Goal: Task Accomplishment & Management: Complete application form

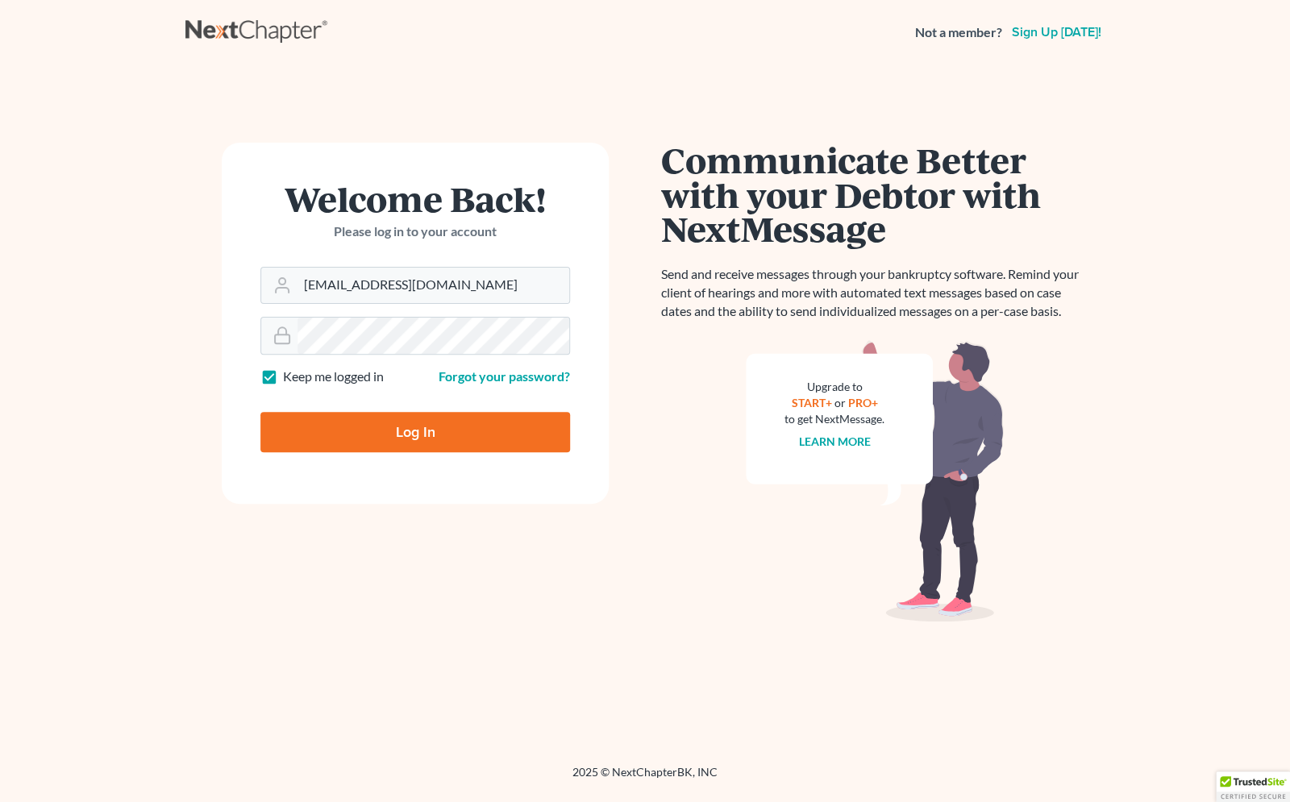
click at [411, 438] on input "Log In" at bounding box center [415, 432] width 310 height 40
type input "Thinking..."
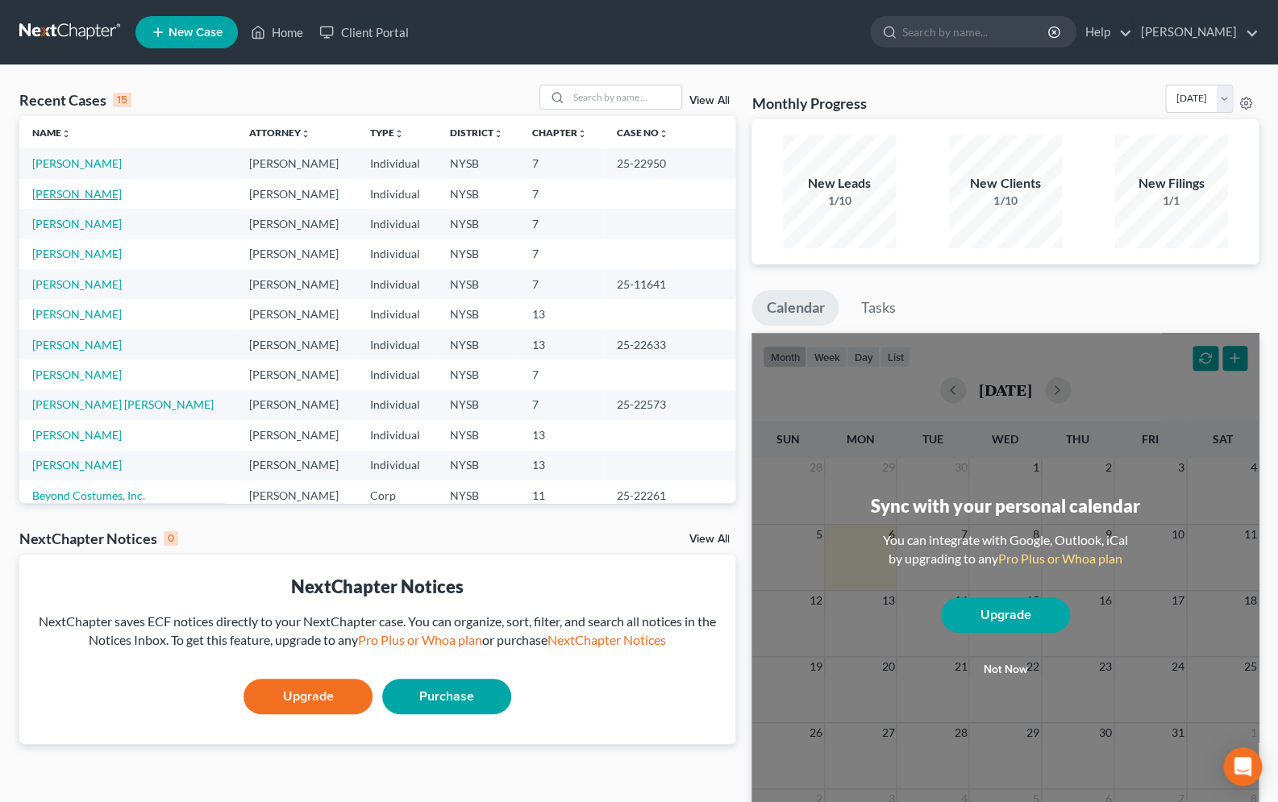
click at [84, 200] on link "[PERSON_NAME]" at bounding box center [76, 194] width 89 height 14
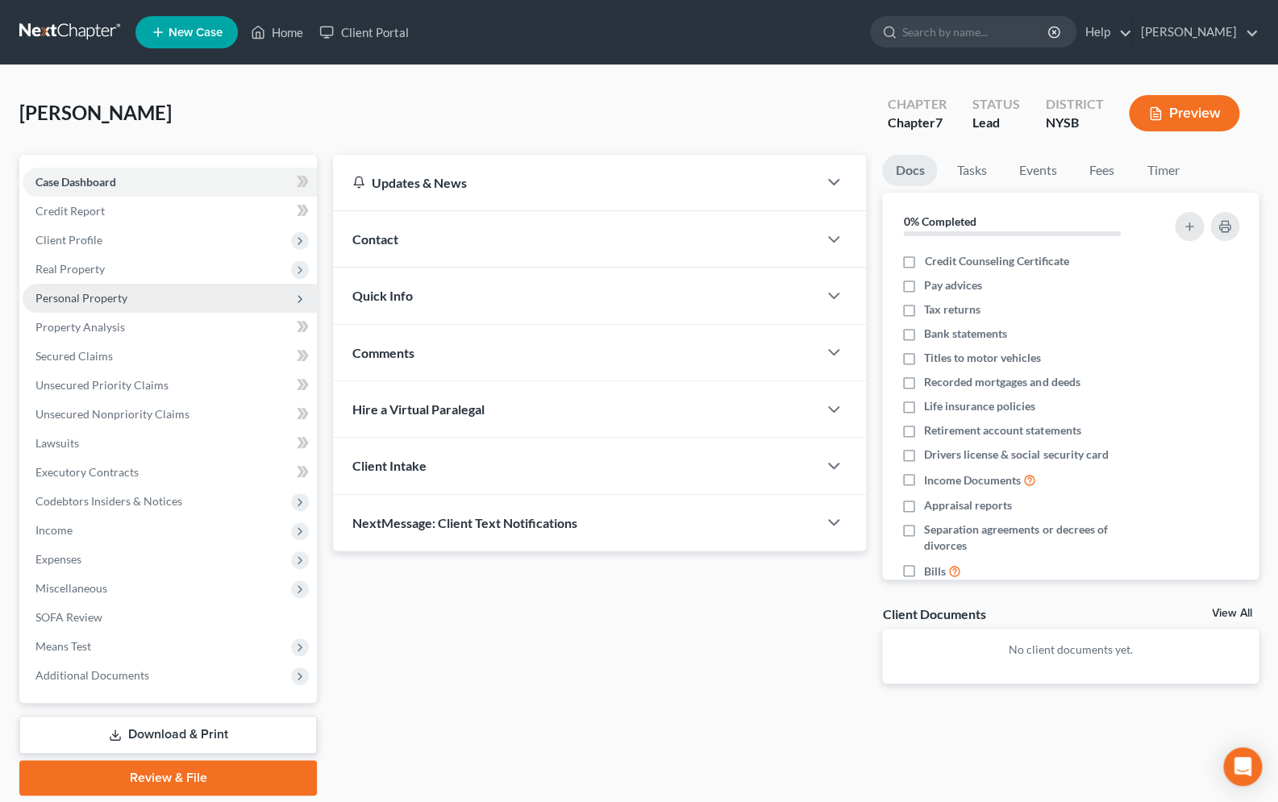
click at [81, 299] on span "Personal Property" at bounding box center [81, 298] width 92 height 14
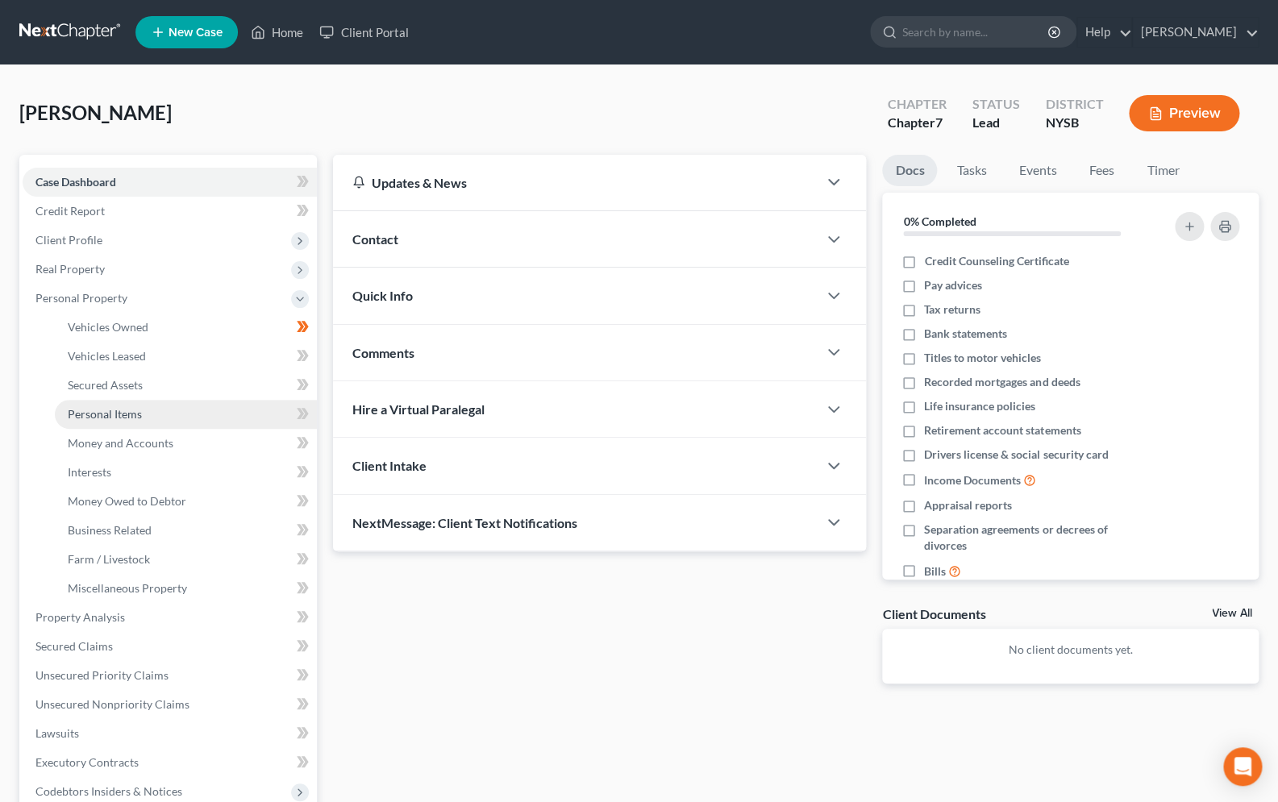
click at [127, 410] on span "Personal Items" at bounding box center [105, 414] width 74 height 14
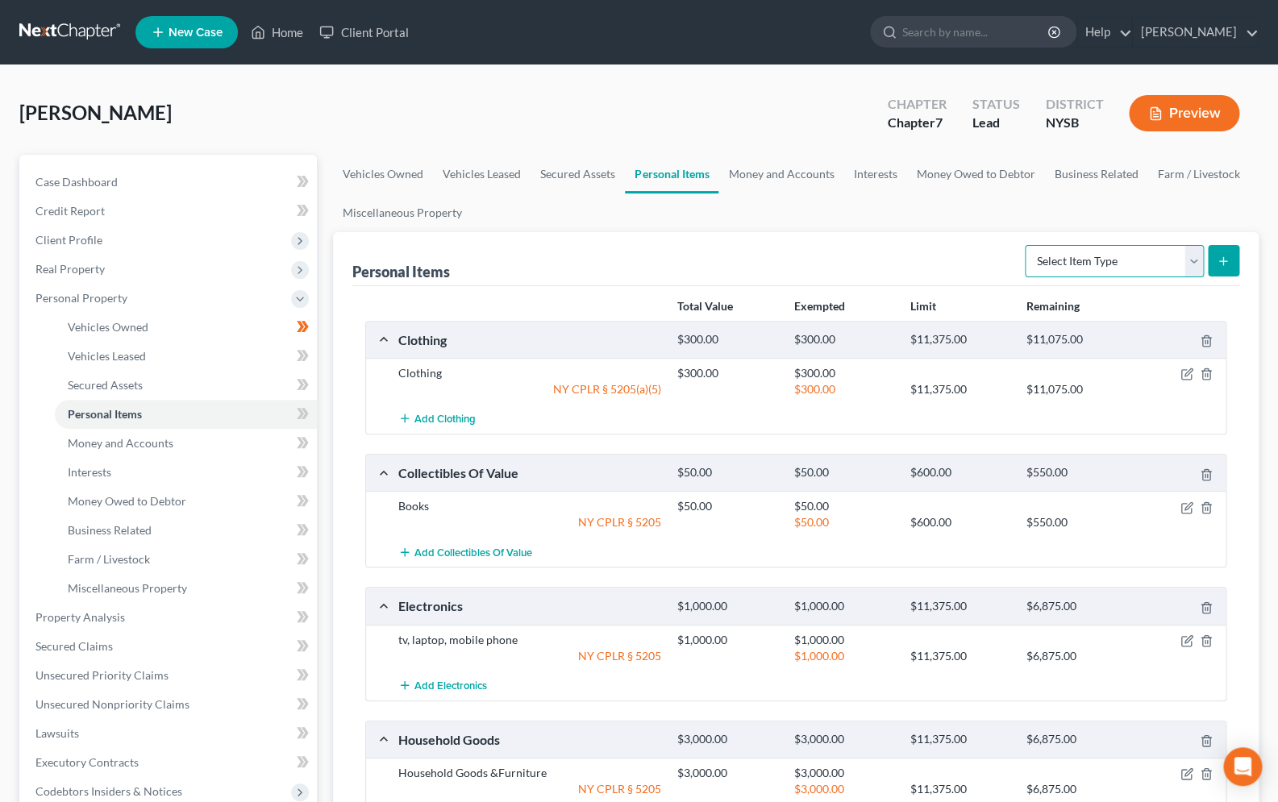
click at [1025, 245] on select "Select Item Type Clothing Collectibles Of Value Electronics Firearms Household …" at bounding box center [1114, 261] width 179 height 32
select select "jewelry"
click option "Jewelry" at bounding box center [0, 0] width 0 height 0
click at [1220, 264] on icon "submit" at bounding box center [1222, 261] width 13 height 13
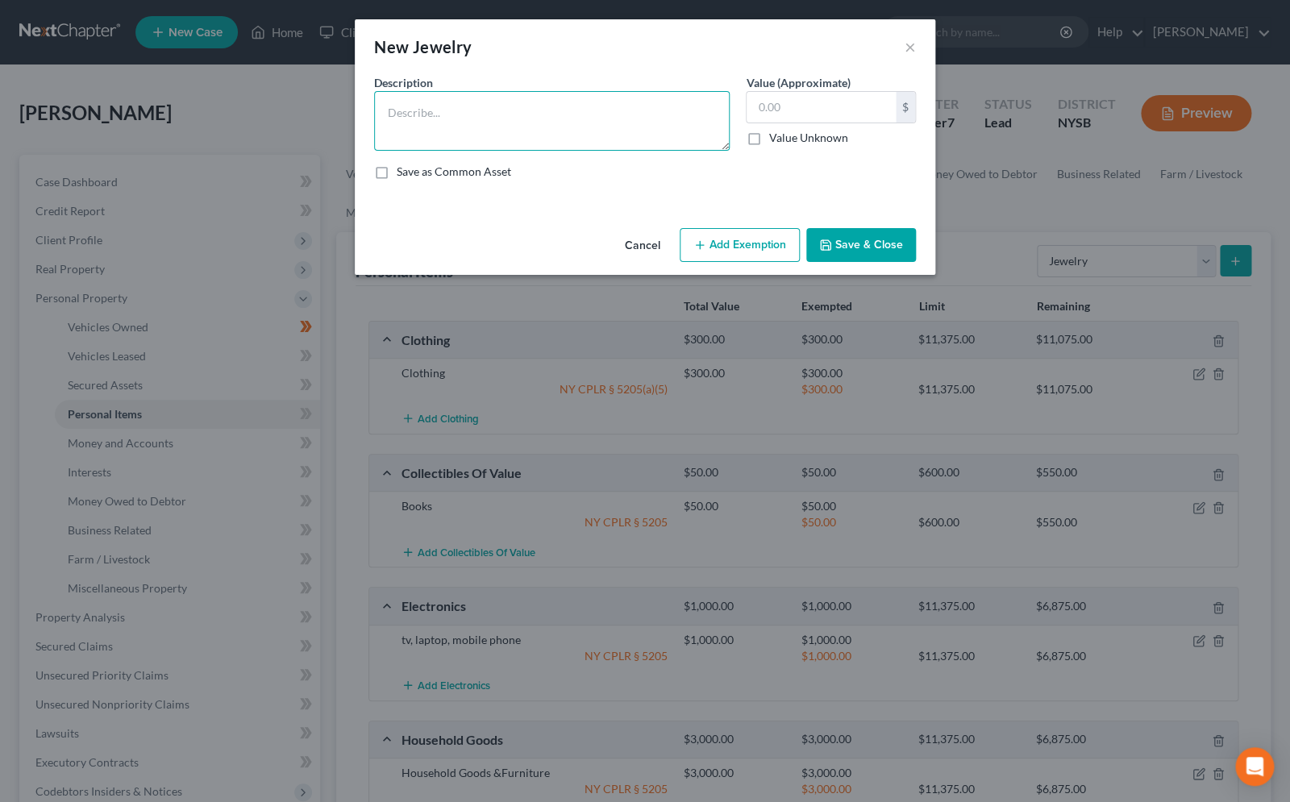
click at [522, 133] on textarea at bounding box center [552, 121] width 356 height 60
type textarea "wedding ring"
type input "400.00"
click at [717, 242] on button "Add Exemption" at bounding box center [740, 245] width 120 height 34
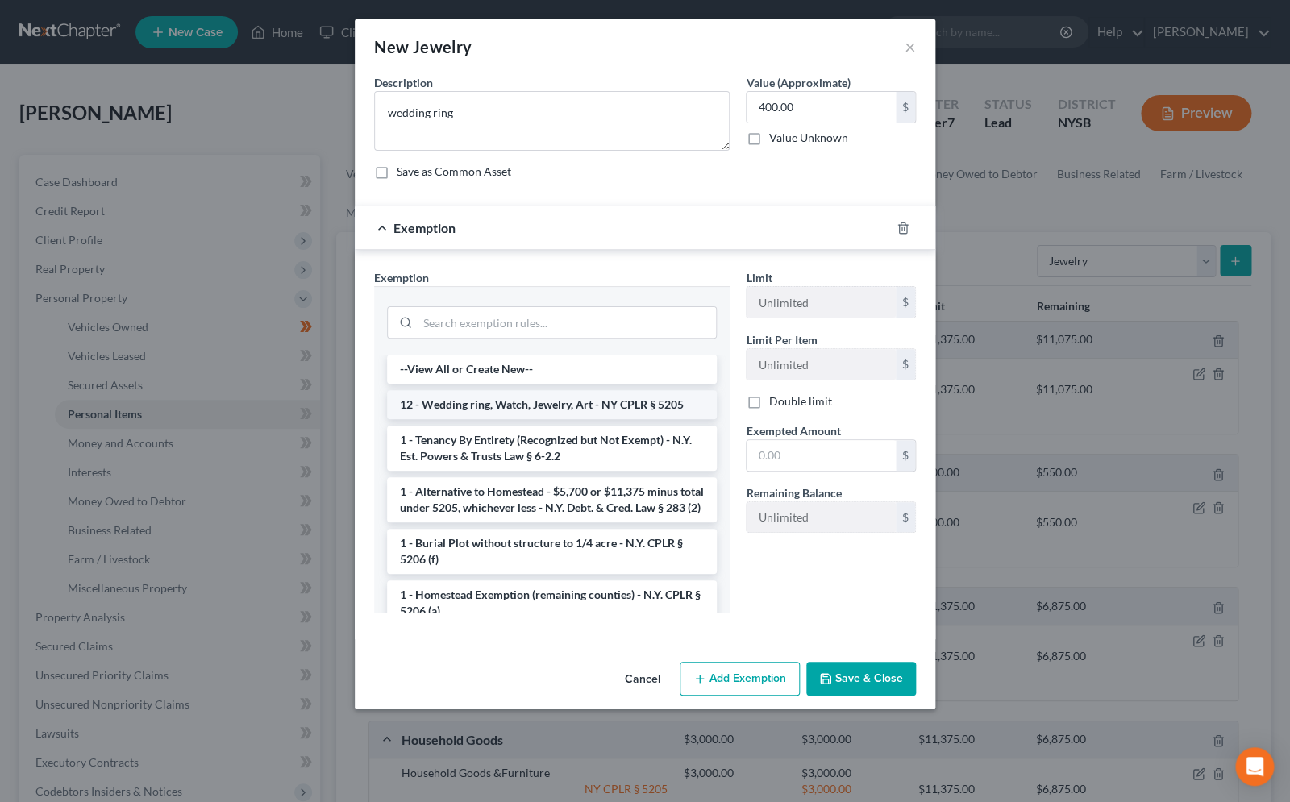
click at [597, 406] on li "12 - Wedding ring, Watch, Jewelry, Art - NY CPLR § 5205" at bounding box center [552, 404] width 330 height 29
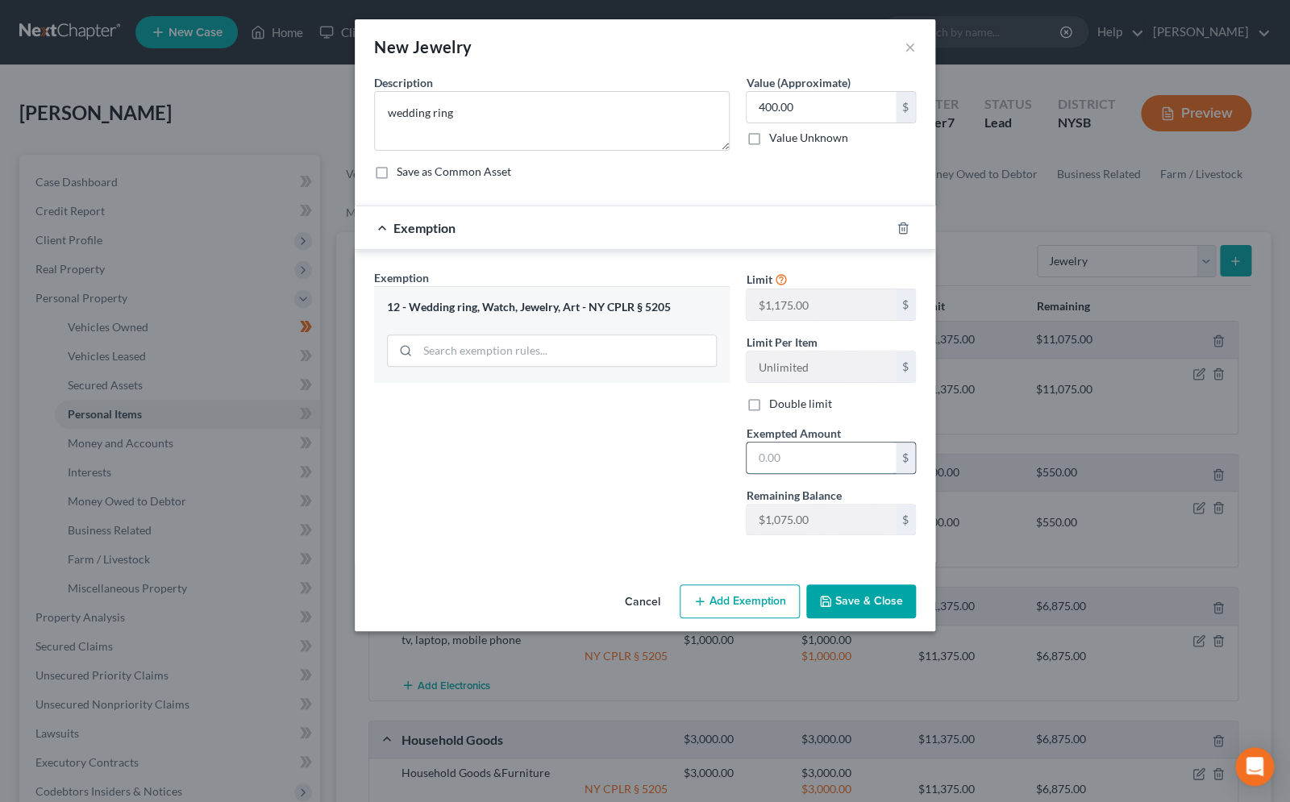
click at [784, 457] on input "text" at bounding box center [820, 458] width 149 height 31
type input "400.00"
click at [835, 611] on button "Save & Close" at bounding box center [861, 601] width 110 height 34
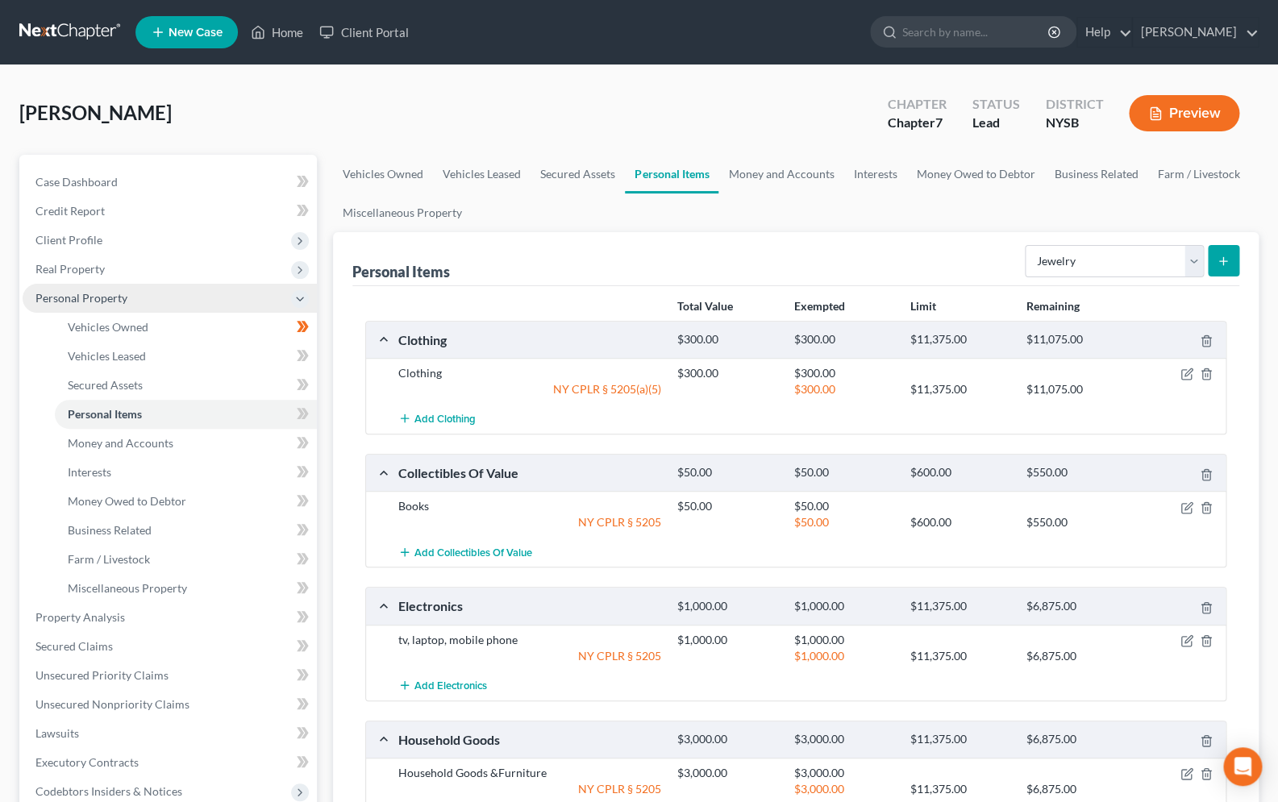
click at [294, 301] on icon at bounding box center [299, 299] width 13 height 13
click at [297, 301] on icon at bounding box center [299, 299] width 13 height 13
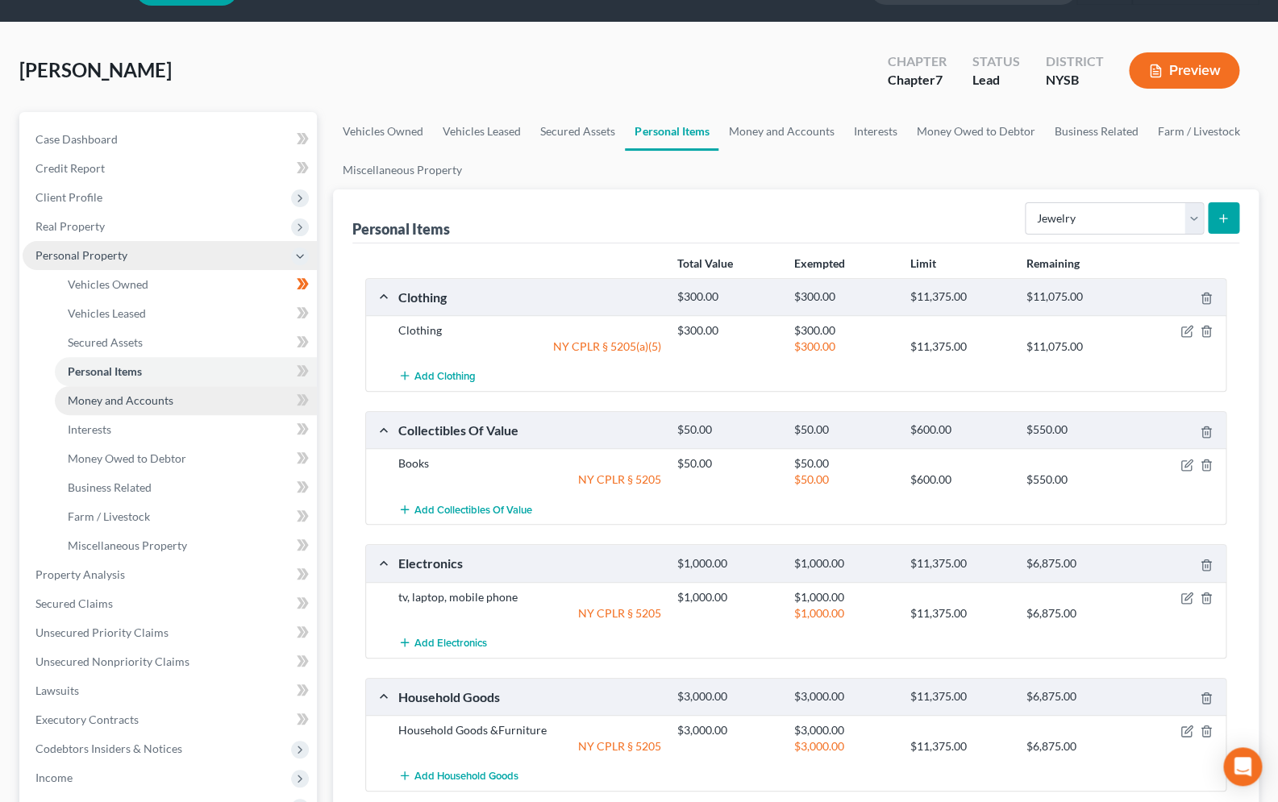
scroll to position [142, 0]
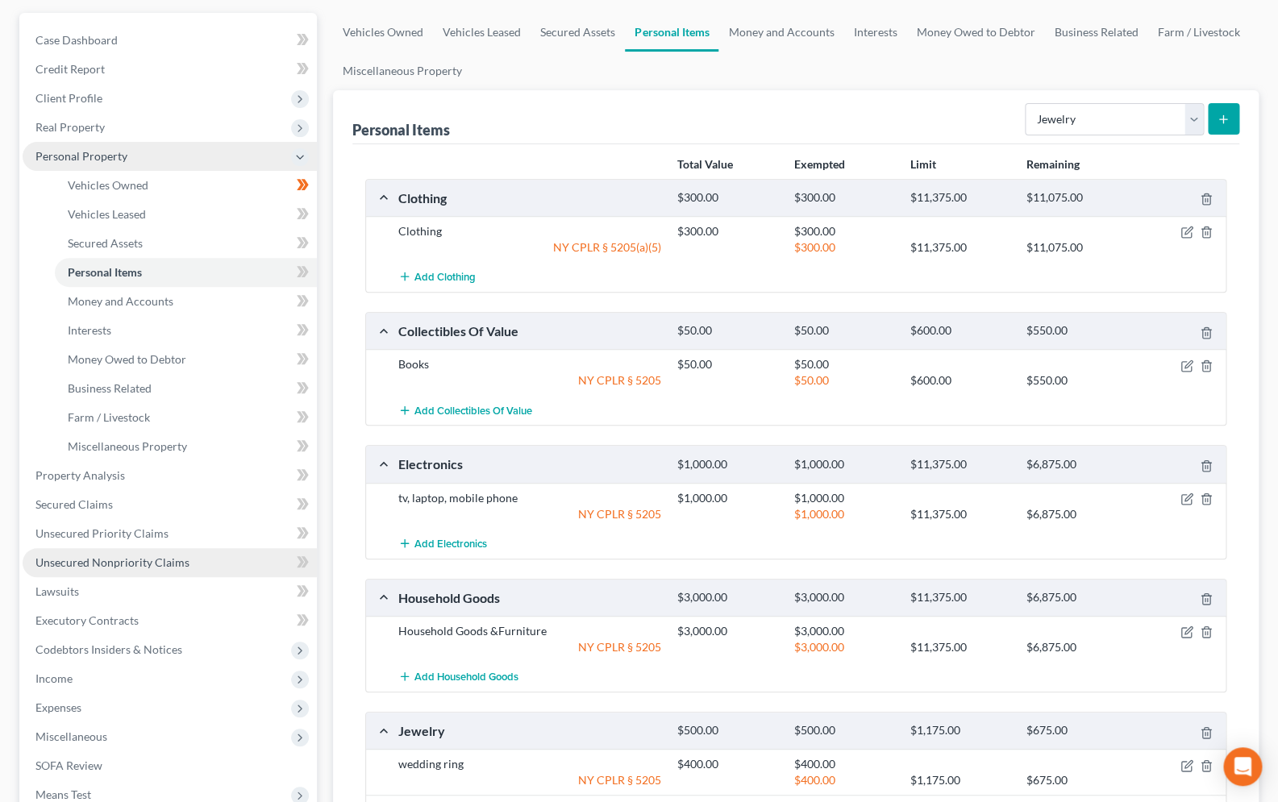
click at [188, 565] on link "Unsecured Nonpriority Claims" at bounding box center [170, 562] width 294 height 29
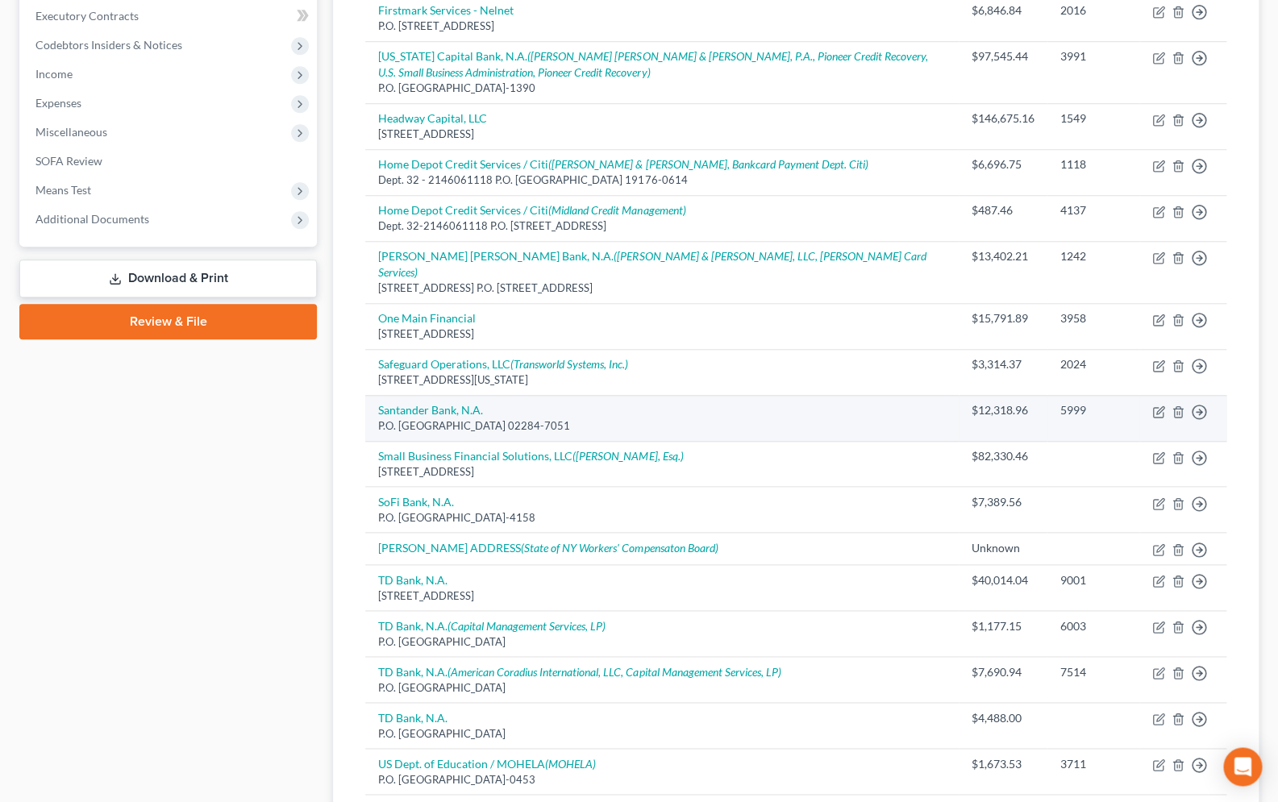
scroll to position [490, 0]
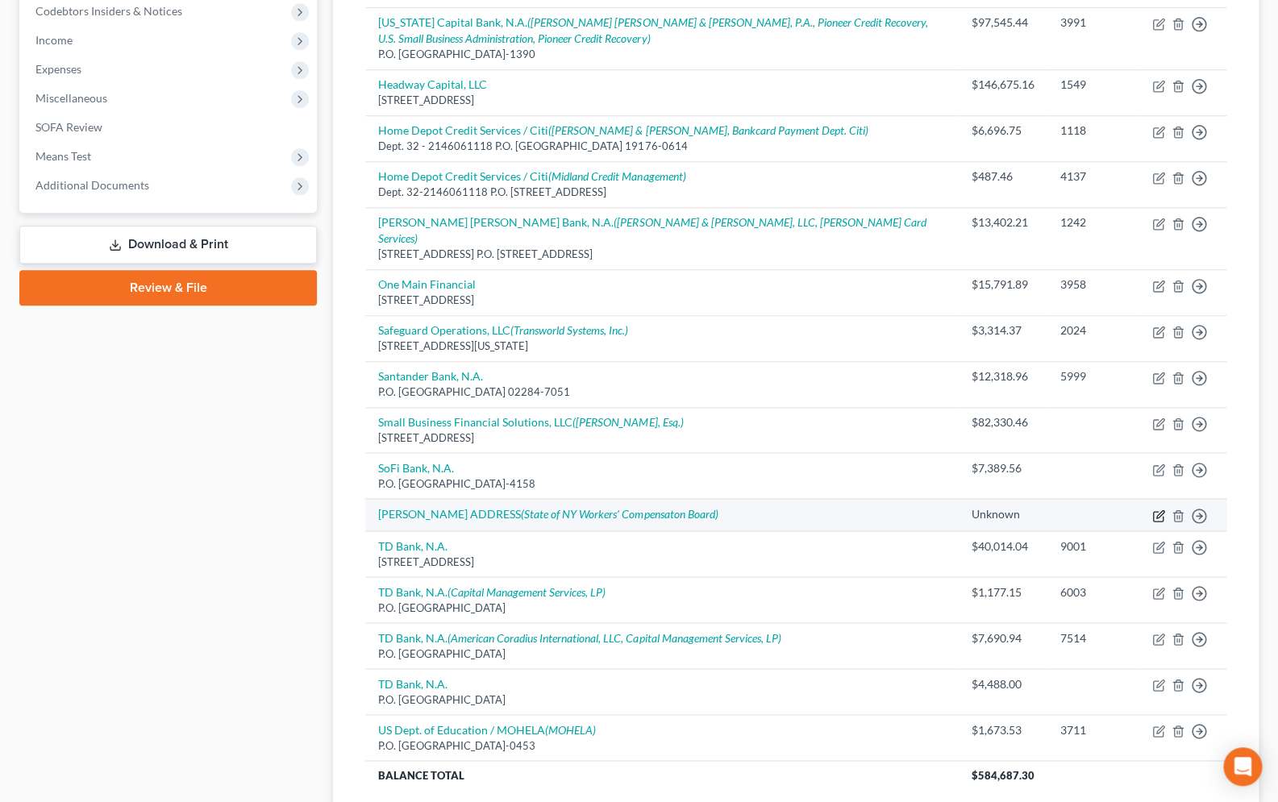
click at [1157, 509] on icon "button" at bounding box center [1158, 515] width 13 height 13
select select "14"
select select "0"
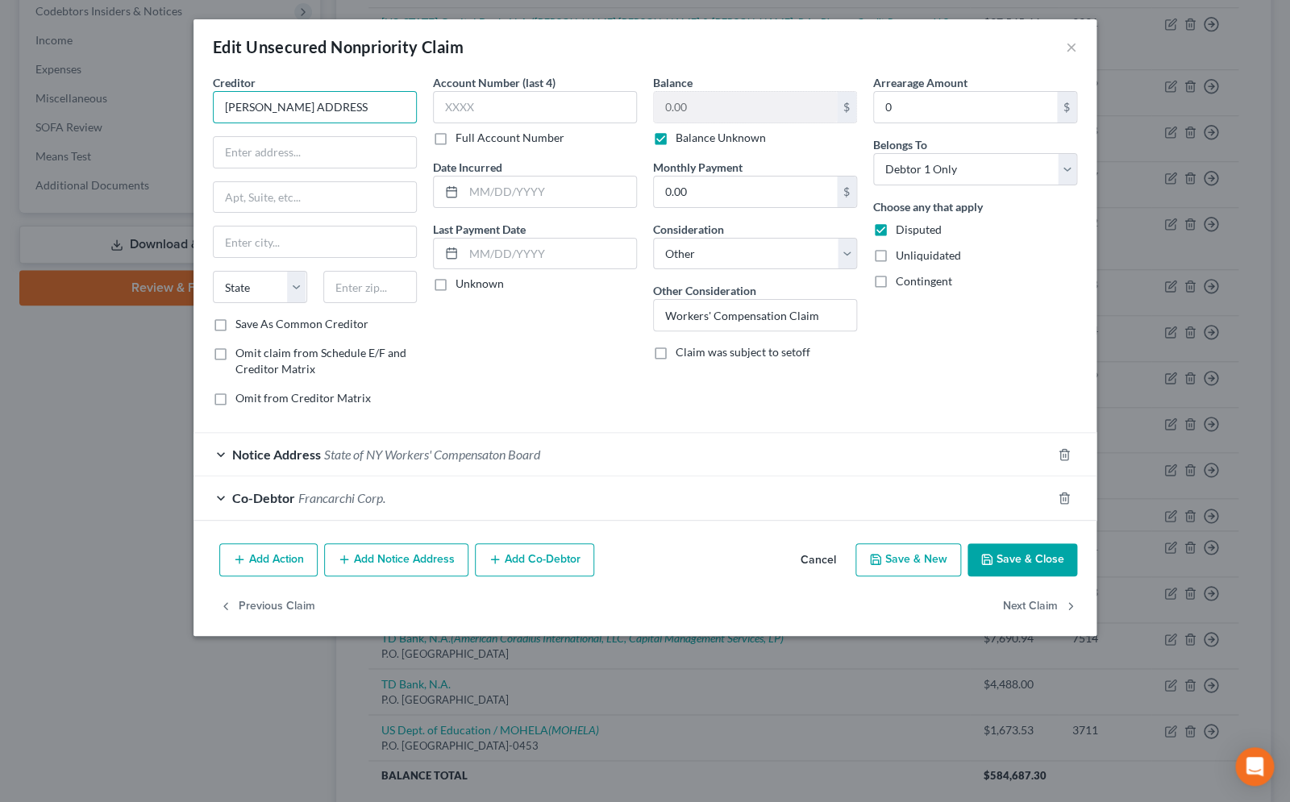
click at [384, 104] on input "[PERSON_NAME] ADDRESS" at bounding box center [315, 107] width 204 height 32
click at [380, 154] on input "text" at bounding box center [315, 152] width 202 height 31
type input "[PERSON_NAME]"
type input "Address Unknown"
click at [1014, 555] on button "Save & Close" at bounding box center [1022, 560] width 110 height 34
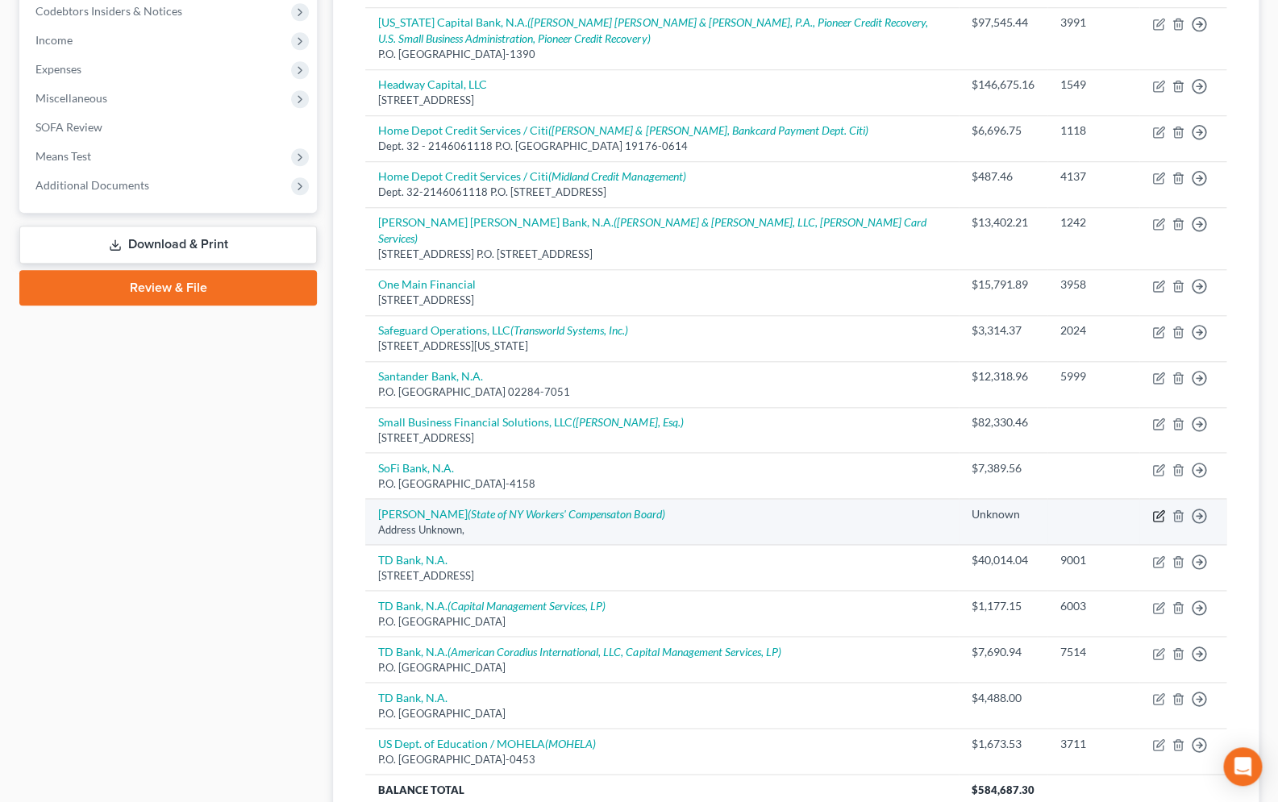
click at [1157, 510] on icon "button" at bounding box center [1159, 513] width 7 height 7
select select "14"
select select "0"
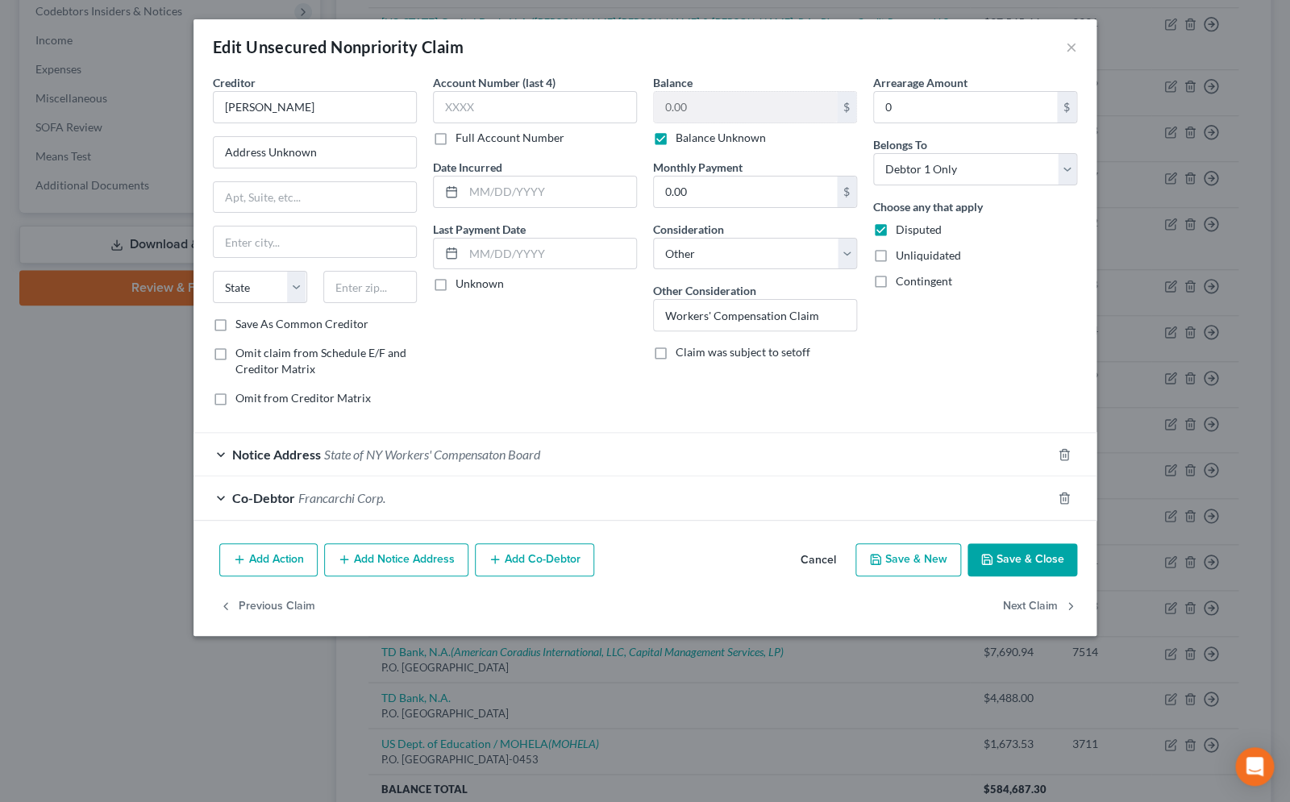
click at [1041, 566] on button "Save & Close" at bounding box center [1022, 560] width 110 height 34
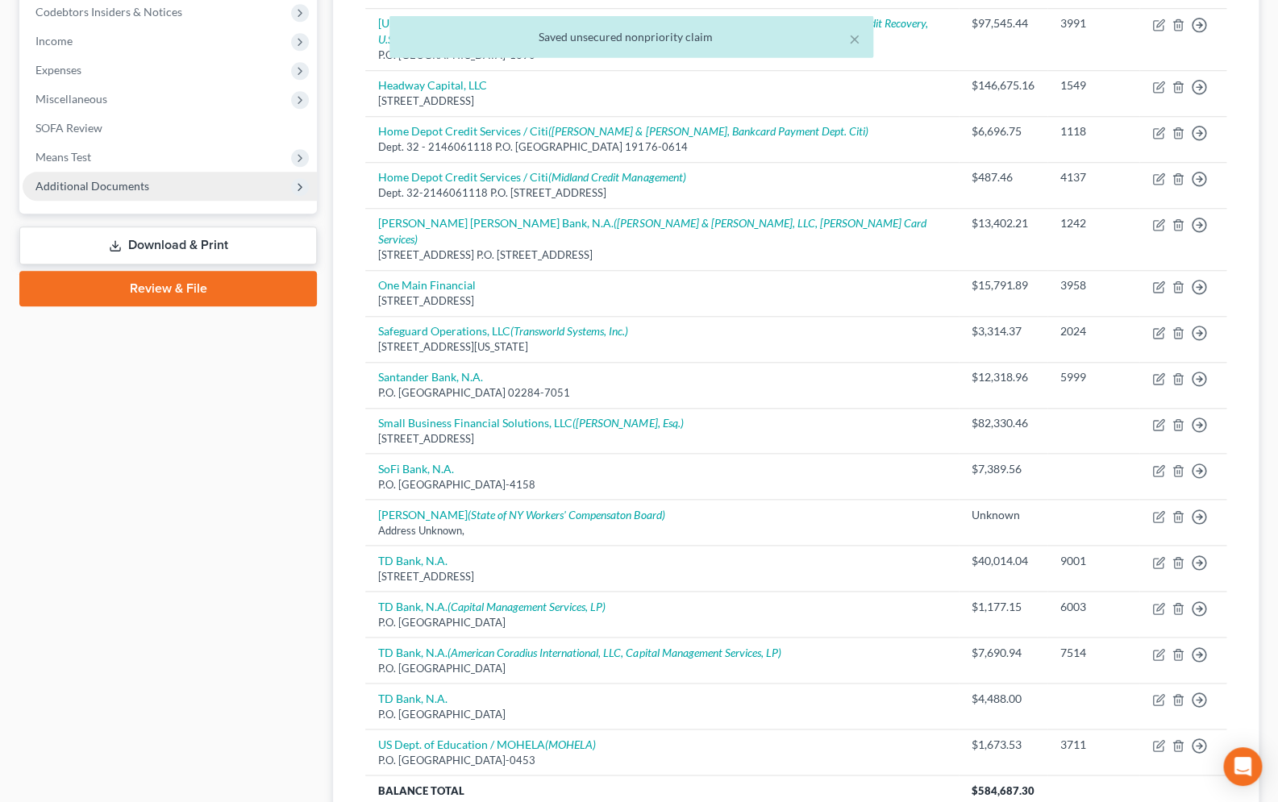
scroll to position [310, 0]
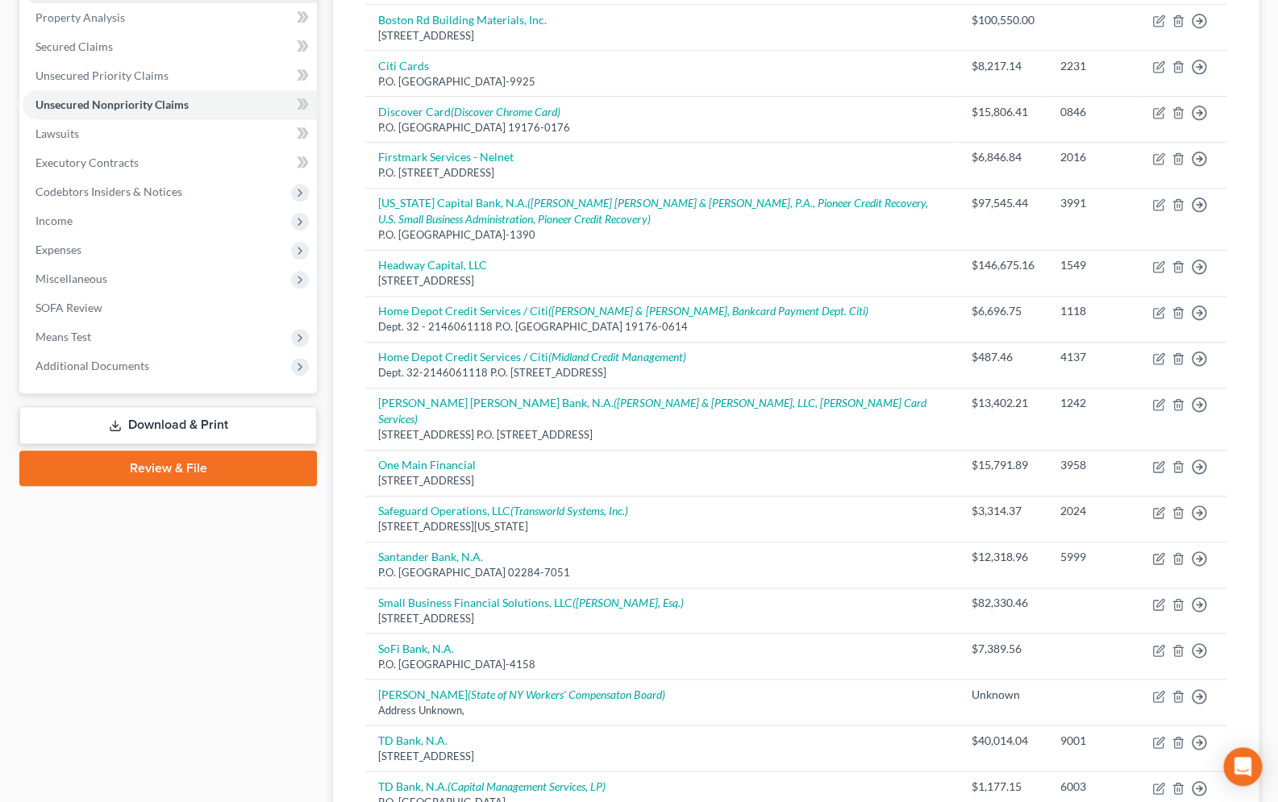
click at [162, 425] on link "Download & Print" at bounding box center [167, 425] width 297 height 38
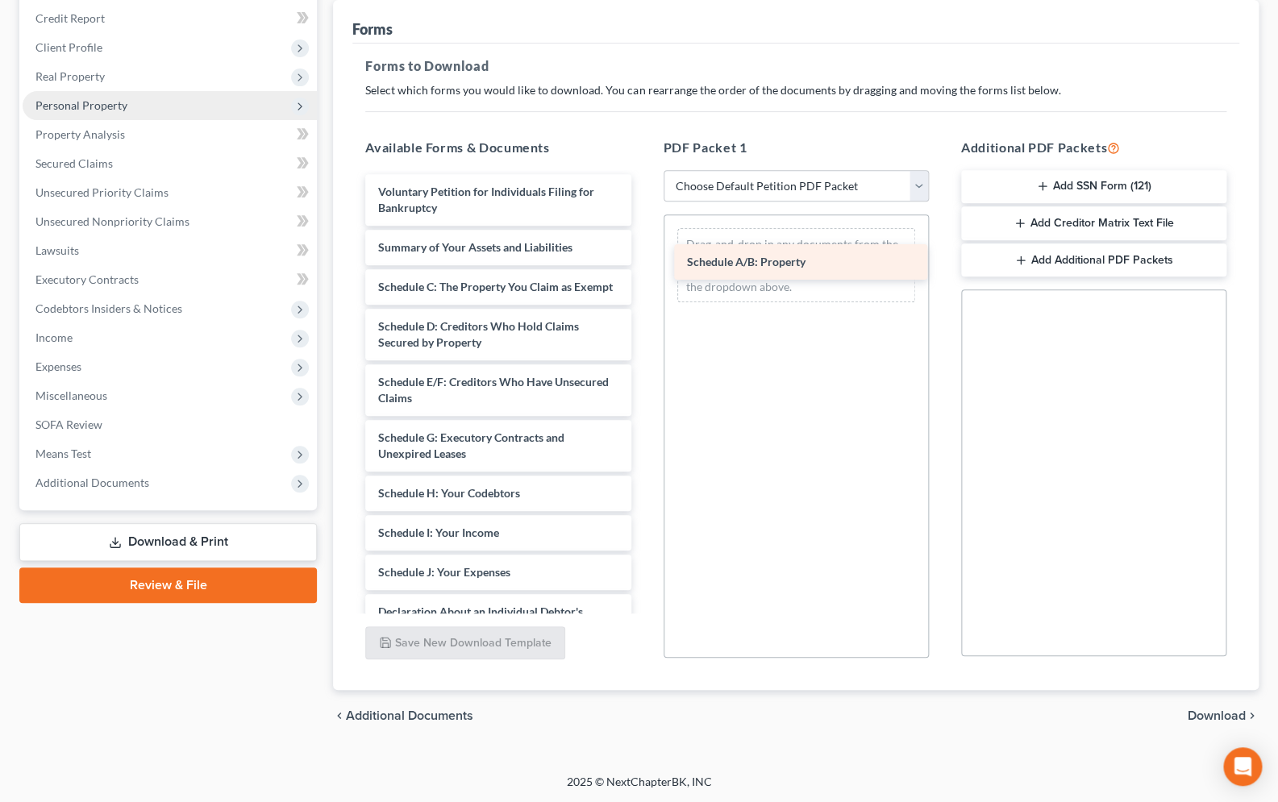
drag, startPoint x: 438, startPoint y: 280, endPoint x: 746, endPoint y: 256, distance: 309.6
click at [643, 256] on div "Schedule A/B: Property Voluntary Petition for Individuals Filing for Bankruptcy…" at bounding box center [497, 600] width 291 height 852
click at [746, 256] on div "Available Forms & Documents Schedule A/B: Property Voluntary Petition for Indiv…" at bounding box center [795, 398] width 893 height 547
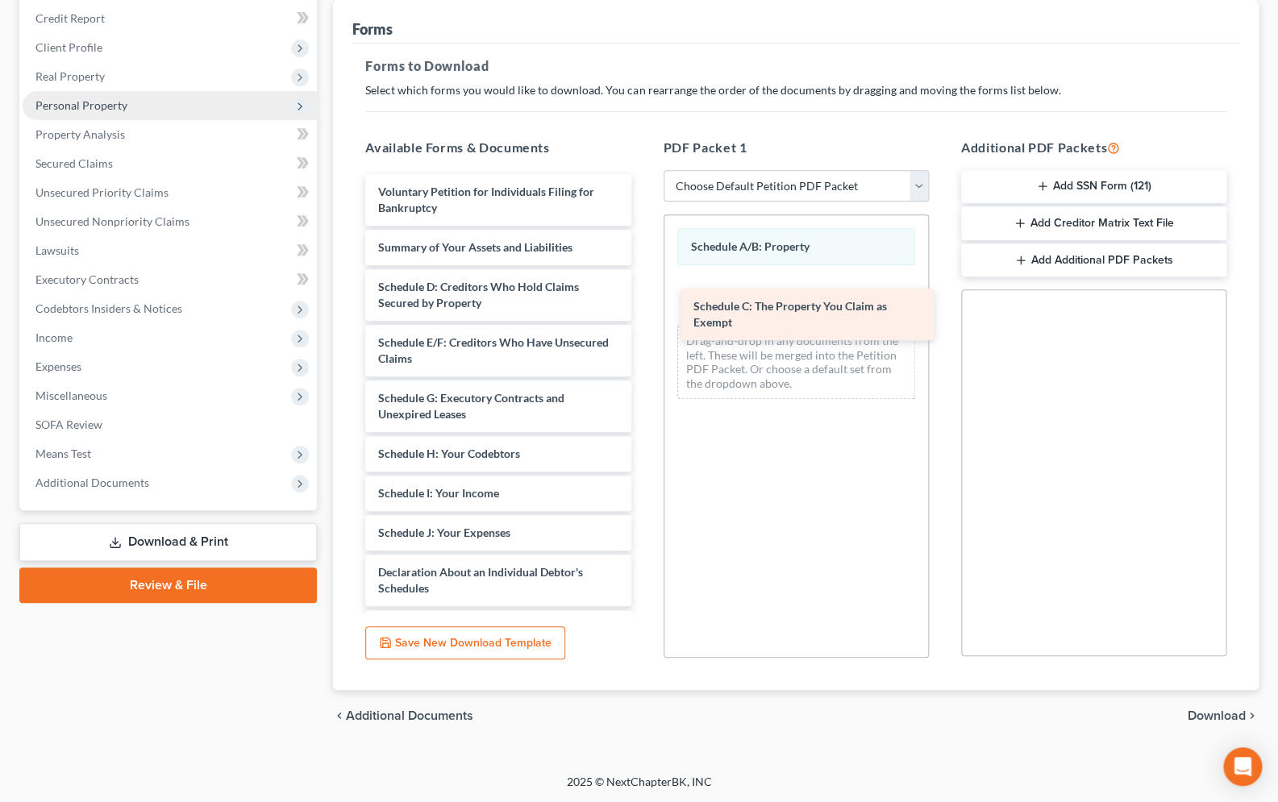
drag, startPoint x: 451, startPoint y: 283, endPoint x: 766, endPoint y: 304, distance: 315.9
click at [643, 304] on div "Schedule C: The Property You Claim as Exempt Voluntary Petition for Individuals…" at bounding box center [497, 580] width 291 height 813
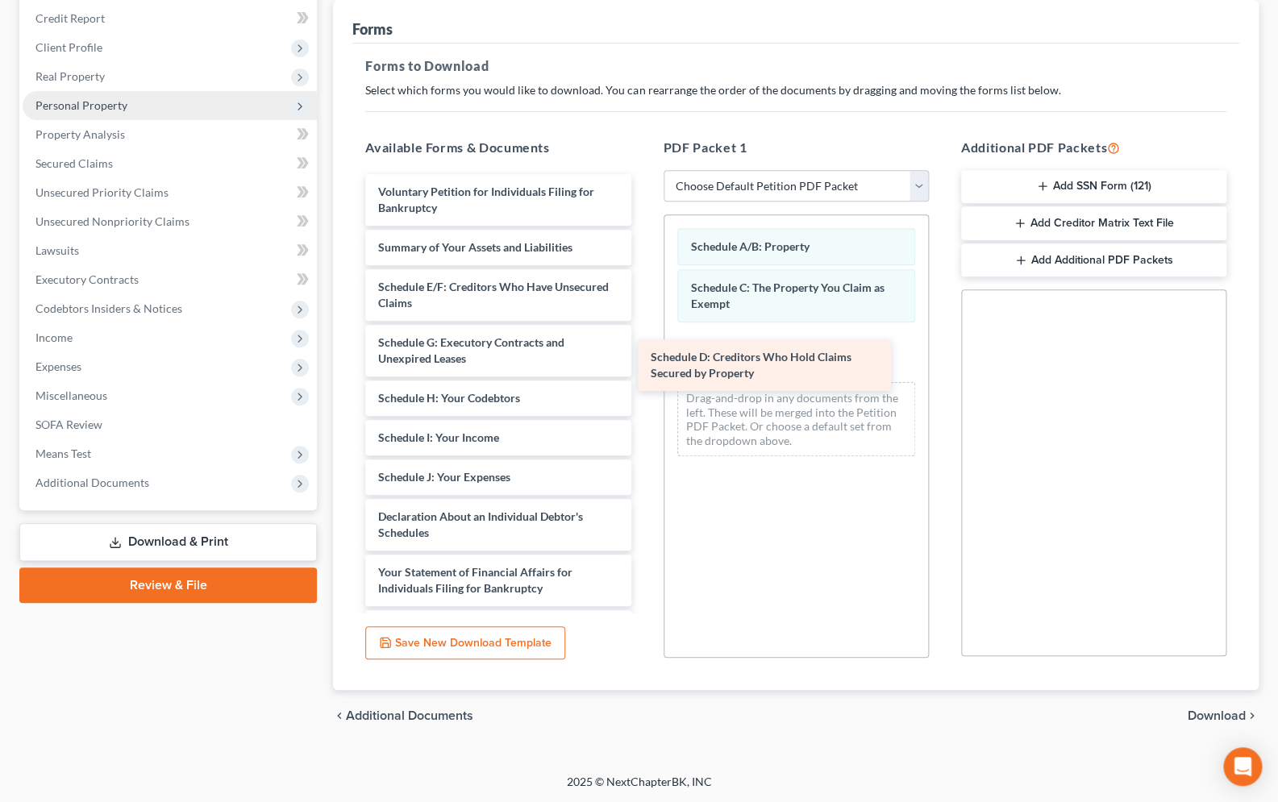
drag, startPoint x: 459, startPoint y: 277, endPoint x: 734, endPoint y: 348, distance: 283.1
click at [643, 348] on div "Schedule D: Creditors Who Hold Claims Secured by Property Voluntary Petition fo…" at bounding box center [497, 552] width 291 height 757
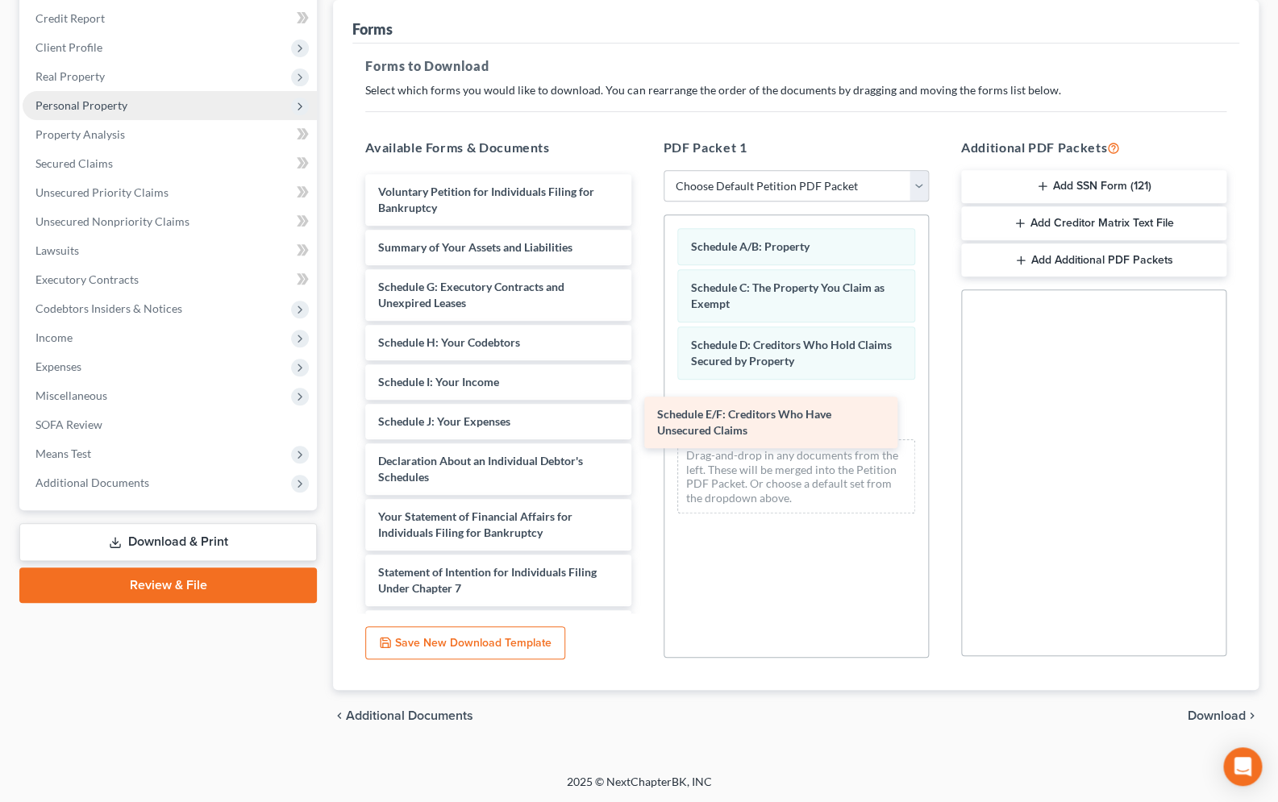
drag, startPoint x: 502, startPoint y: 286, endPoint x: 781, endPoint y: 415, distance: 307.3
click at [643, 415] on div "Schedule E/F: Creditors Who Have Unsecured Claims Voluntary Petition for Indivi…" at bounding box center [497, 524] width 291 height 701
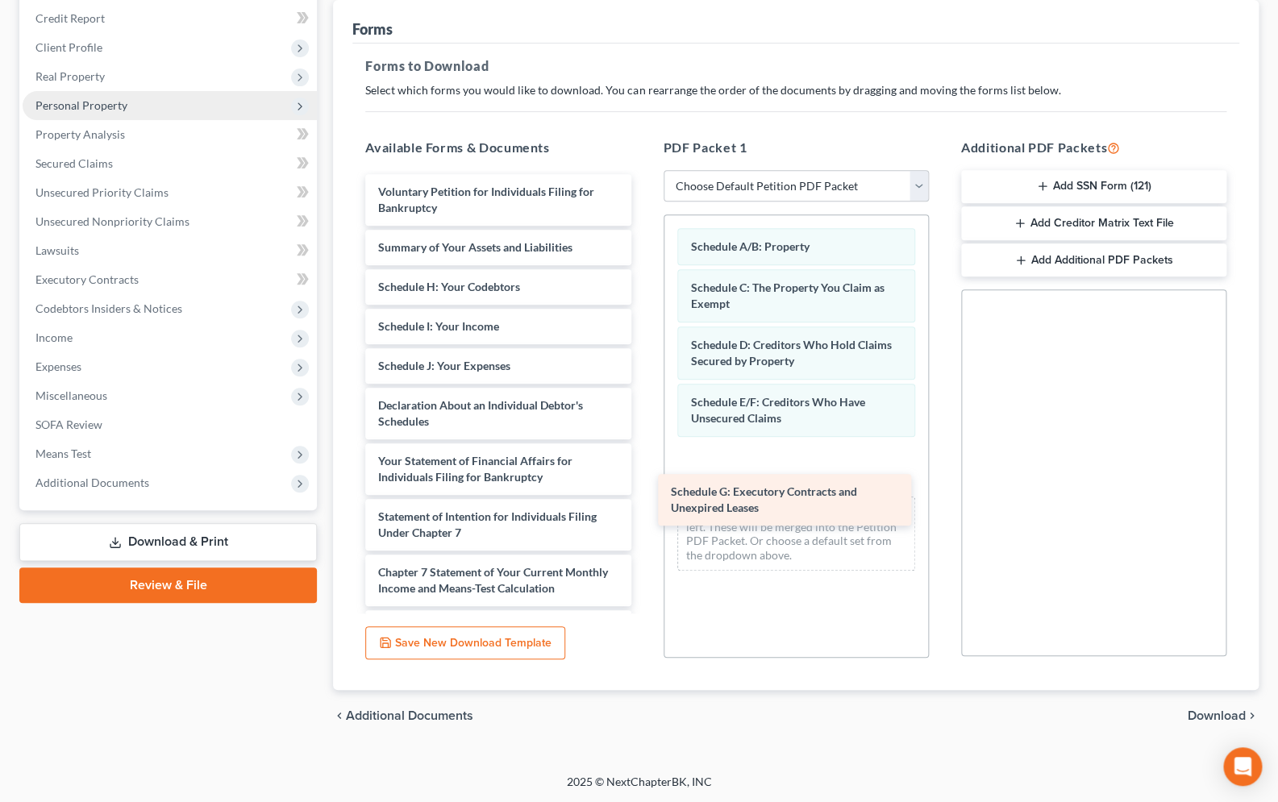
drag, startPoint x: 484, startPoint y: 288, endPoint x: 776, endPoint y: 494, distance: 358.1
click at [643, 494] on div "Schedule G: Executory Contracts and Unexpired Leases Voluntary Petition for Ind…" at bounding box center [497, 497] width 291 height 646
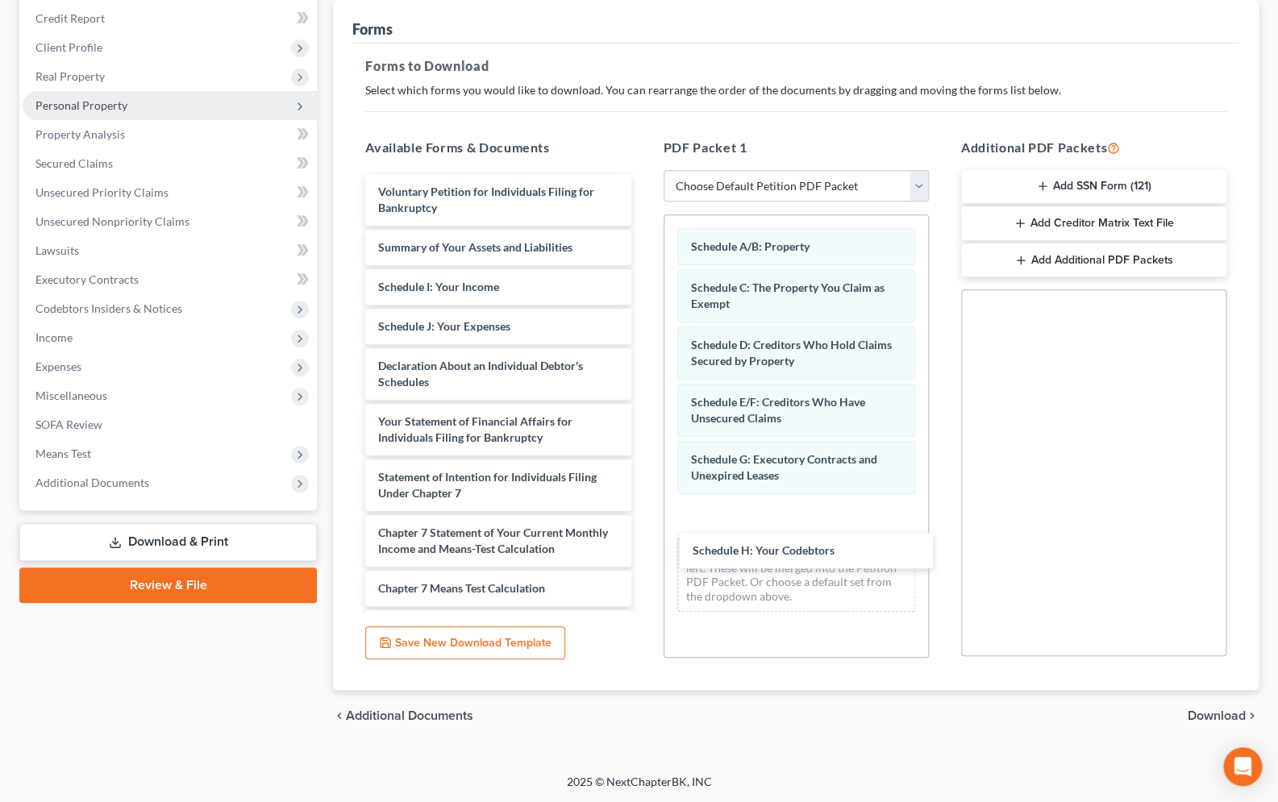
drag, startPoint x: 492, startPoint y: 287, endPoint x: 796, endPoint y: 539, distance: 395.0
click at [643, 552] on div "Schedule H: Your Codebtors Voluntary Petition for Individuals Filing for Bankru…" at bounding box center [497, 477] width 291 height 606
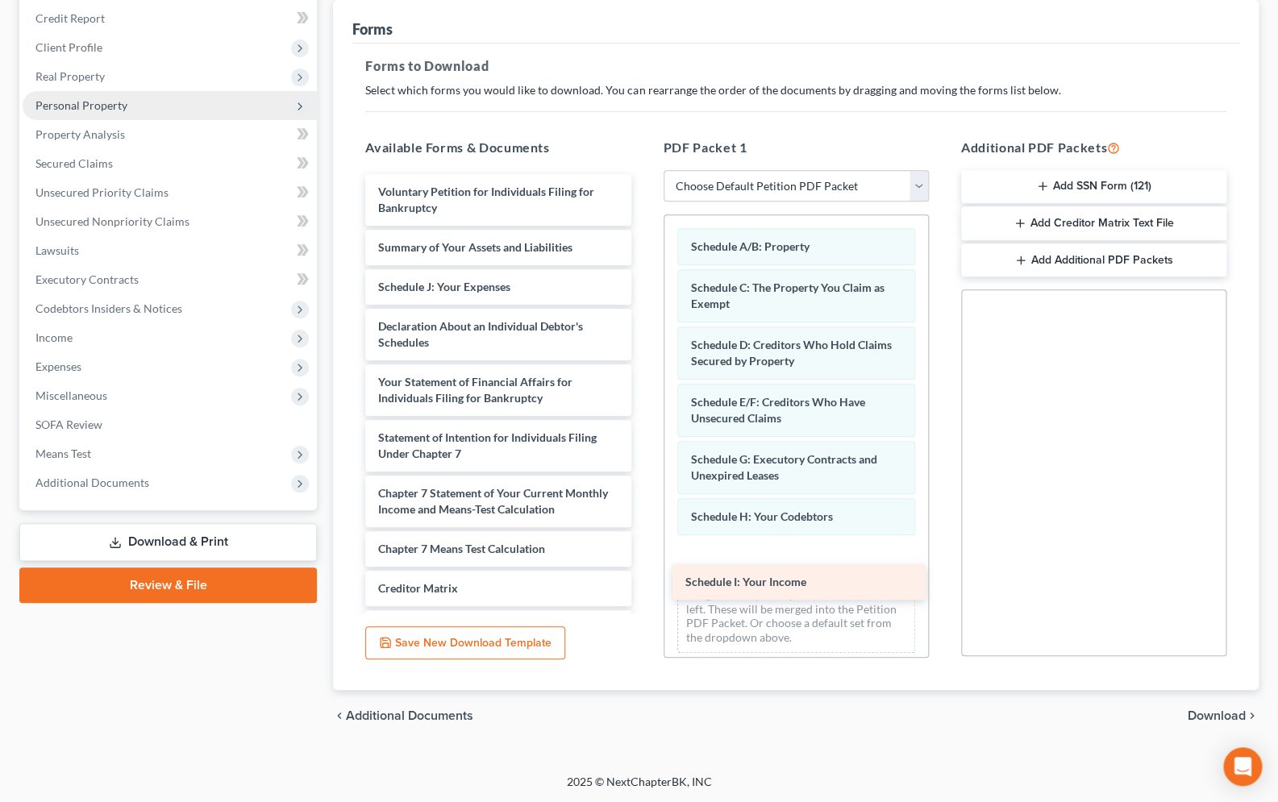
drag, startPoint x: 493, startPoint y: 287, endPoint x: 797, endPoint y: 578, distance: 420.8
click at [643, 583] on div "Schedule I: Your Income Voluntary Petition for Individuals Filing for Bankruptc…" at bounding box center [497, 457] width 291 height 567
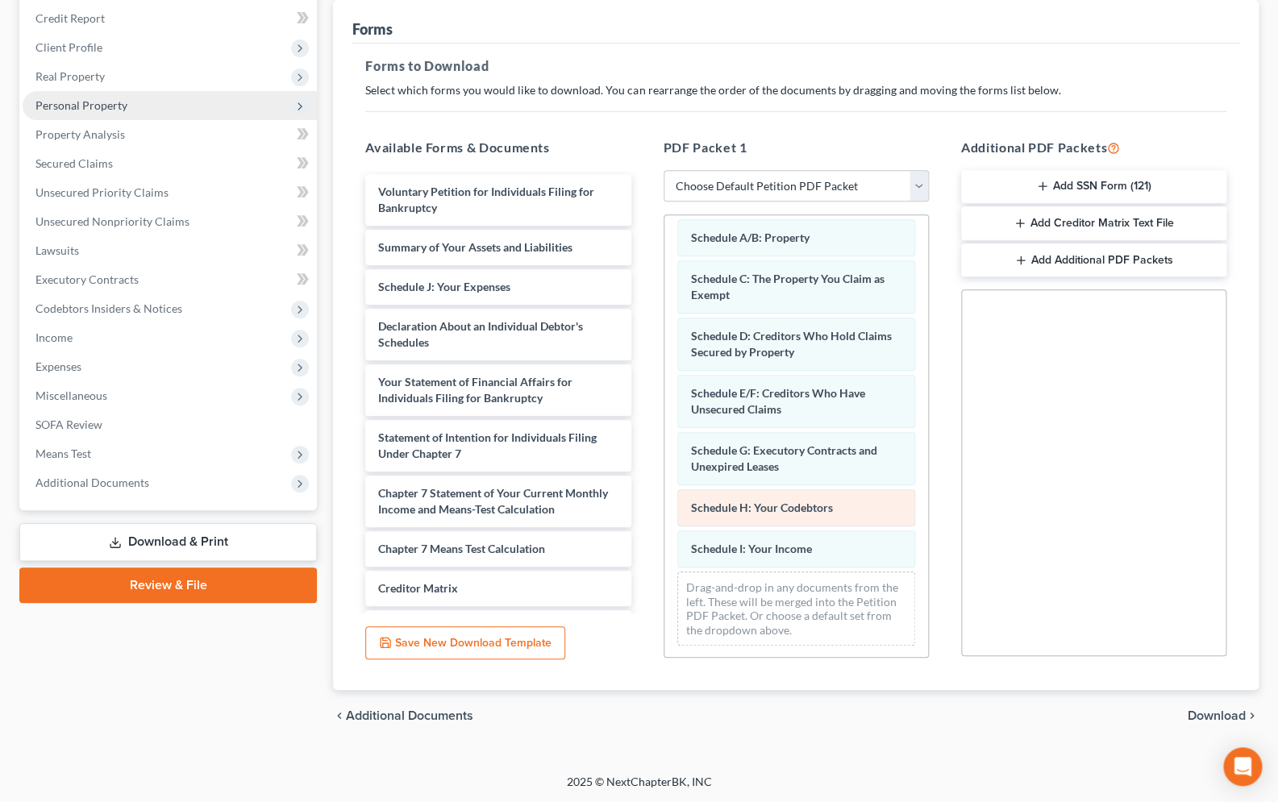
scroll to position [10, 0]
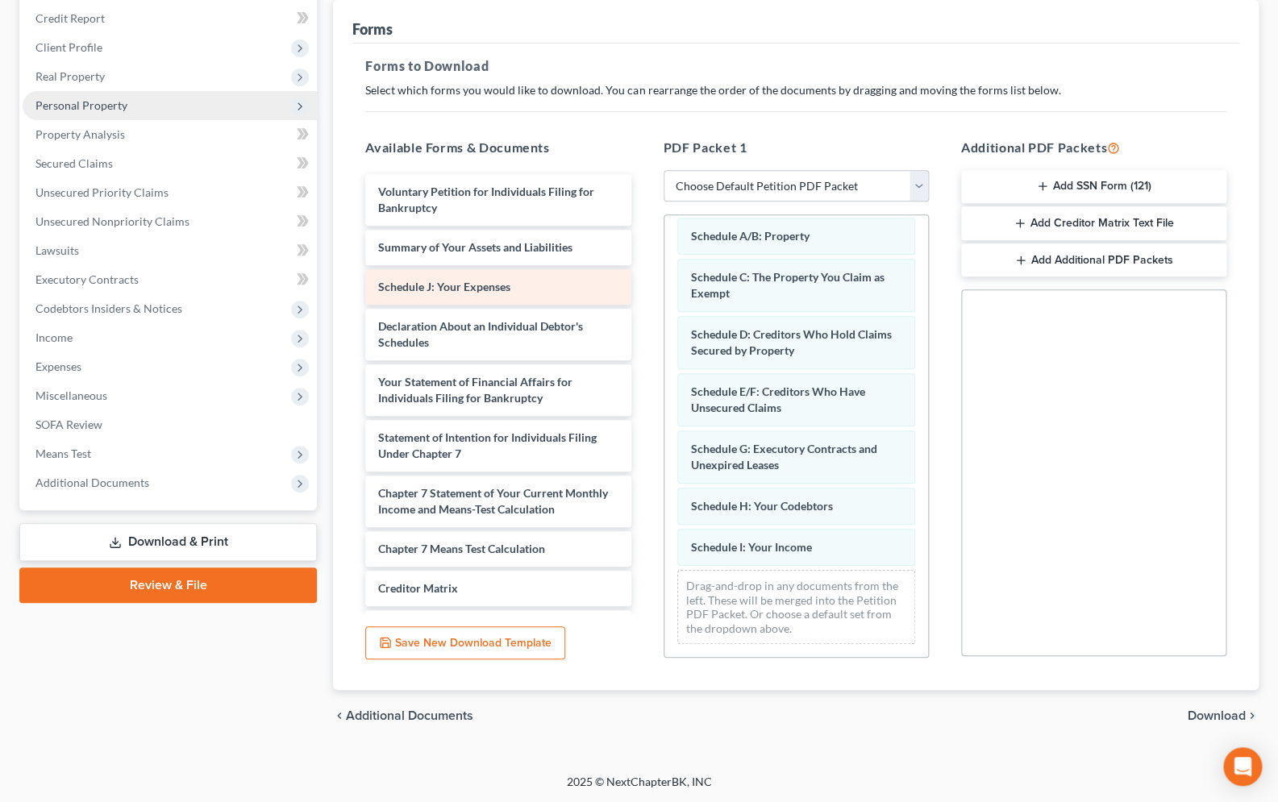
click at [464, 326] on div "Voluntary Petition for Individuals Filing for Bankruptcy Summary of Your Assets…" at bounding box center [497, 457] width 291 height 567
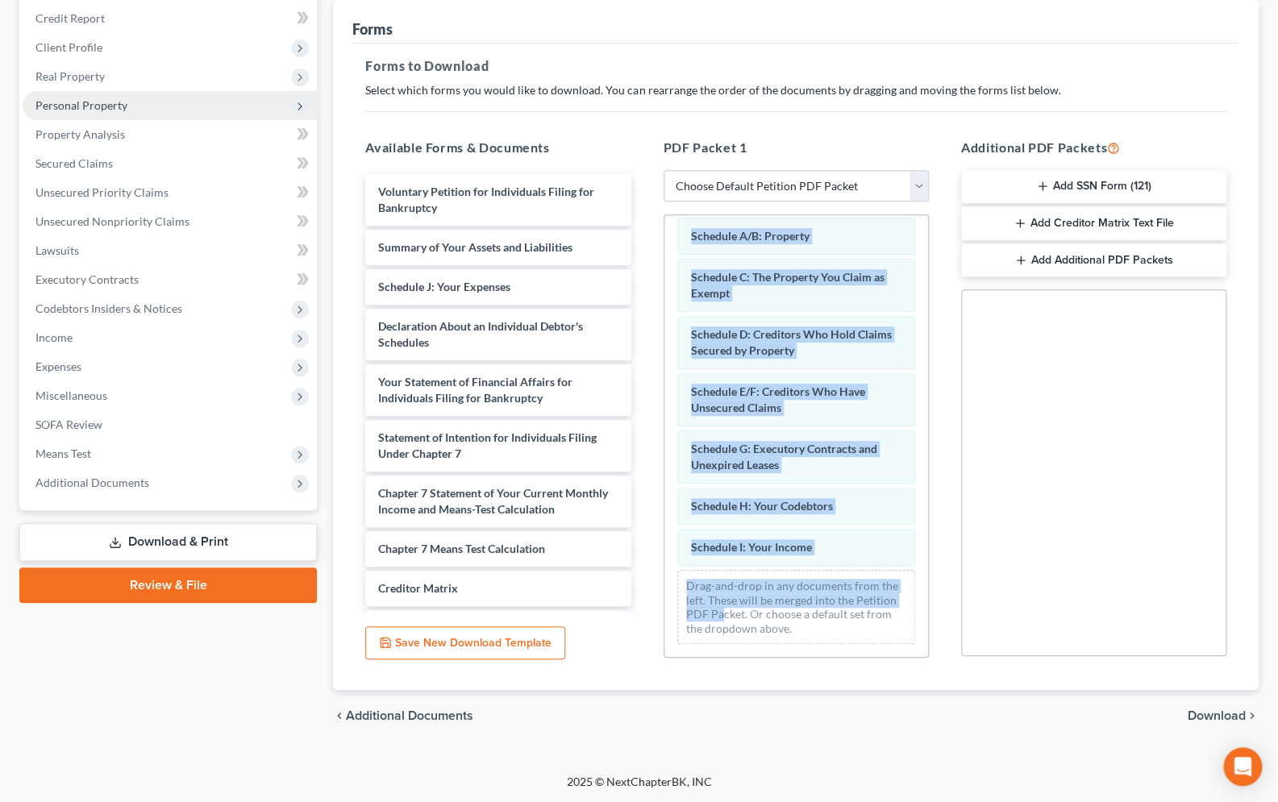
drag, startPoint x: 439, startPoint y: 285, endPoint x: 724, endPoint y: 611, distance: 433.0
click at [501, 281] on span "Schedule J: Your Expenses" at bounding box center [444, 287] width 132 height 14
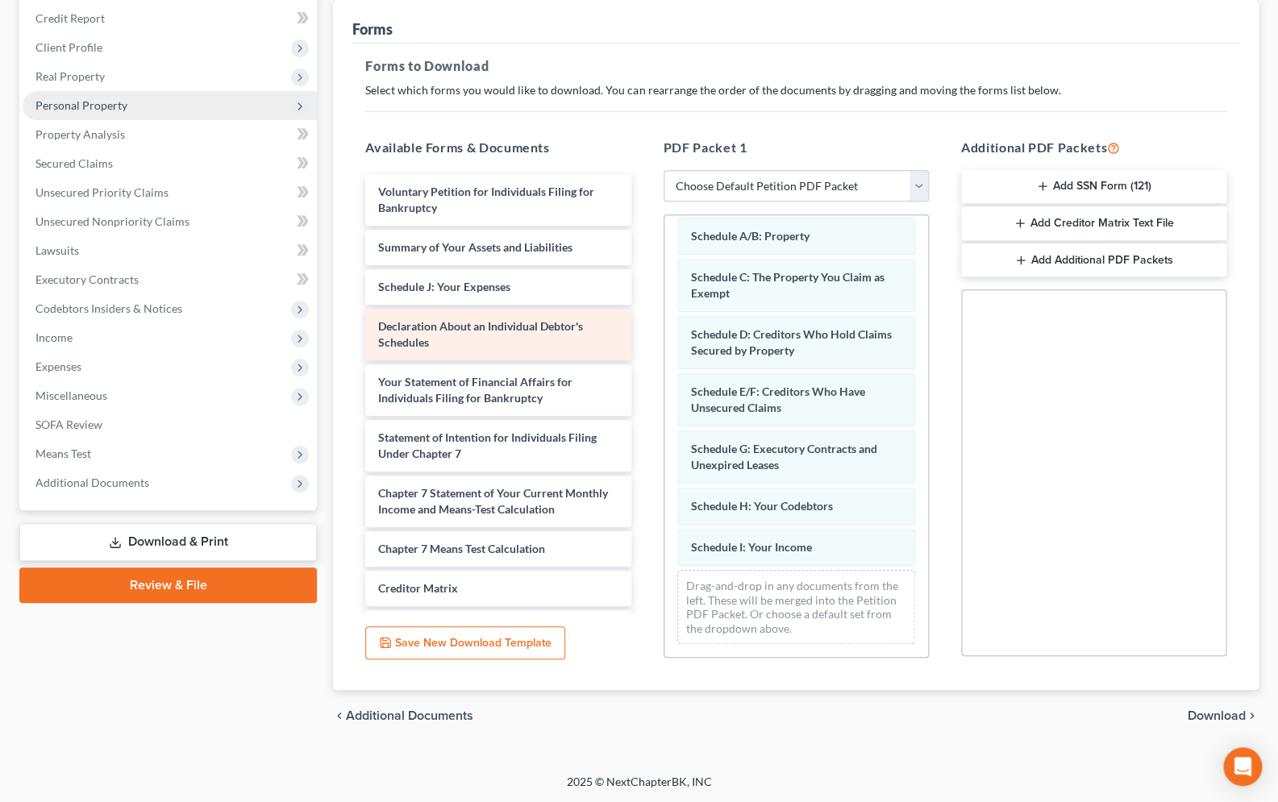
click at [572, 325] on span "Declaration About an Individual Debtor's Schedules" at bounding box center [480, 334] width 205 height 30
click at [997, 587] on div "Social Security Number Statement of Social Security Number Creditor Matrix Text…" at bounding box center [1093, 472] width 265 height 367
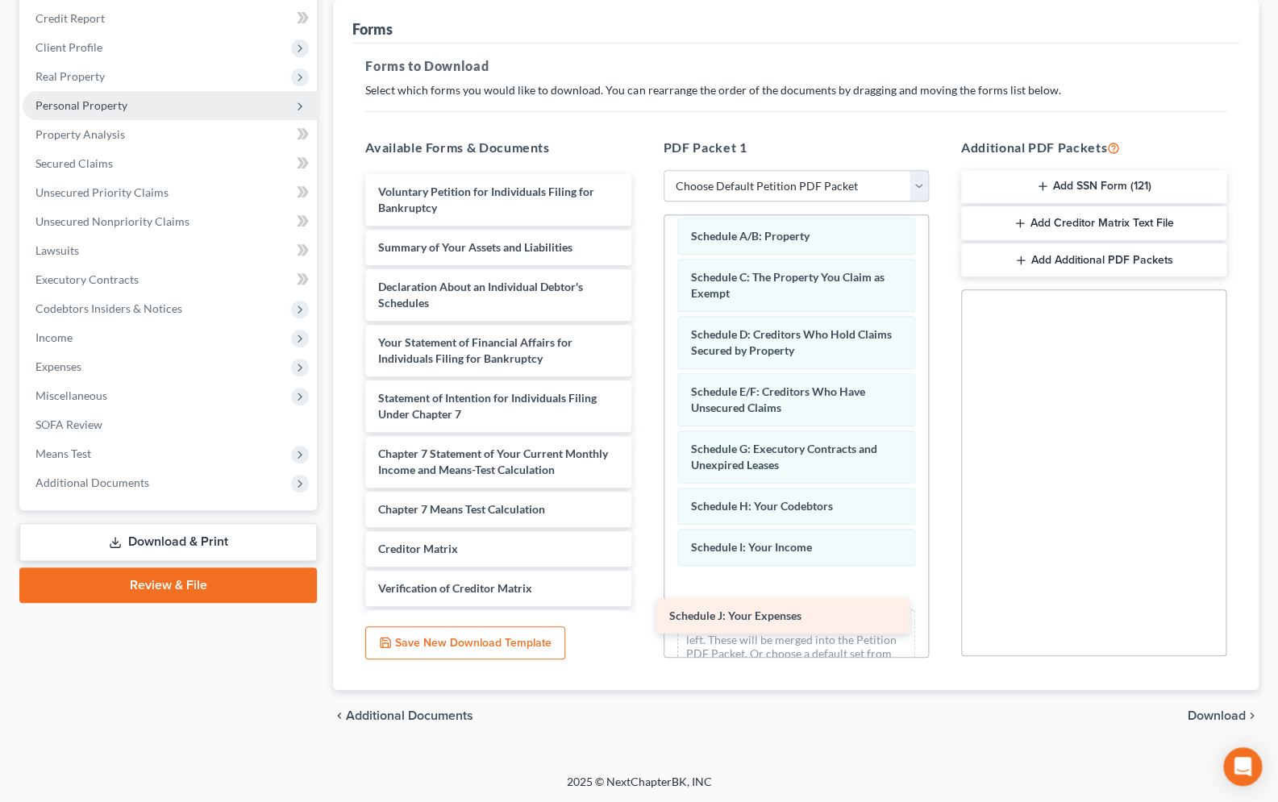
drag, startPoint x: 444, startPoint y: 290, endPoint x: 735, endPoint y: 621, distance: 440.4
click at [643, 621] on div "Schedule J: Your Expenses Voluntary Petition for Individuals Filing for Bankrup…" at bounding box center [497, 437] width 291 height 527
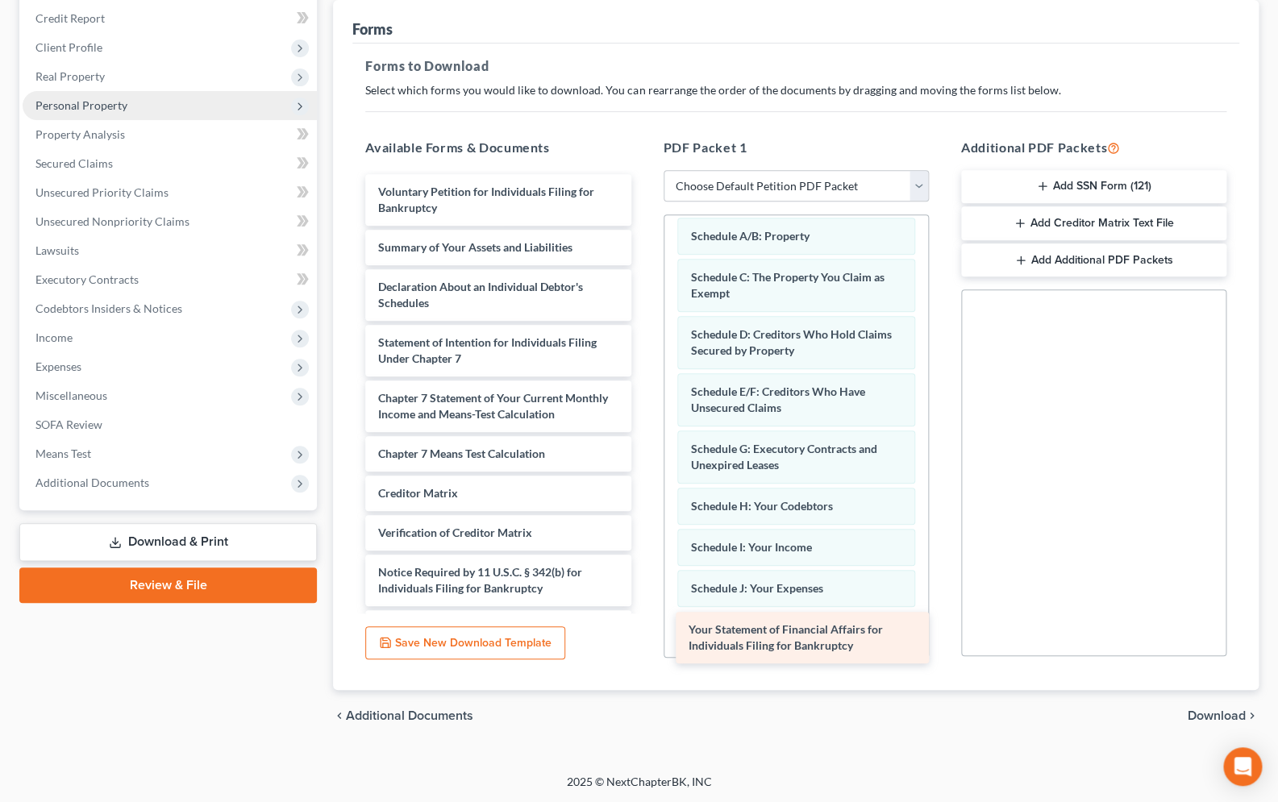
drag, startPoint x: 476, startPoint y: 352, endPoint x: 785, endPoint y: 640, distance: 422.7
click at [643, 640] on div "Your Statement of Financial Affairs for Individuals Filing for Bankruptcy Volun…" at bounding box center [497, 410] width 291 height 472
click at [1230, 709] on span "Download" at bounding box center [1216, 715] width 58 height 13
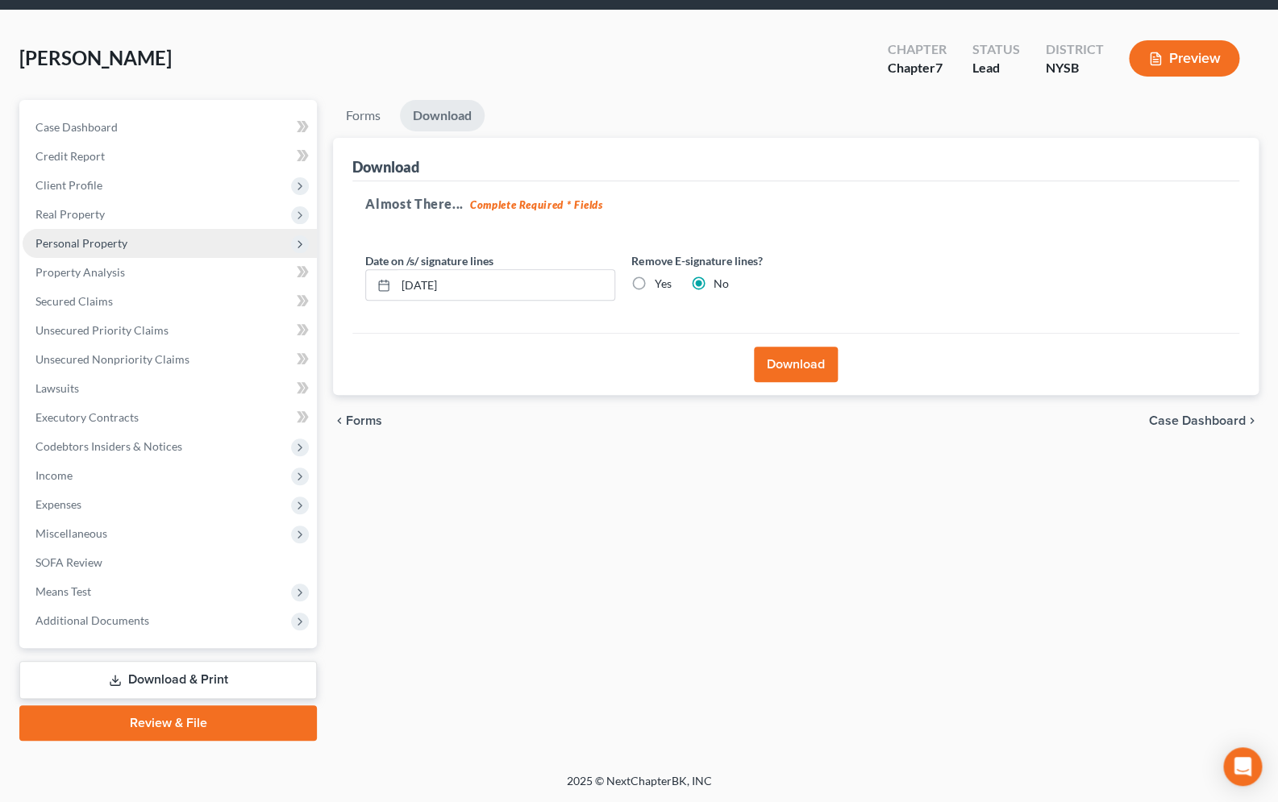
scroll to position [53, 0]
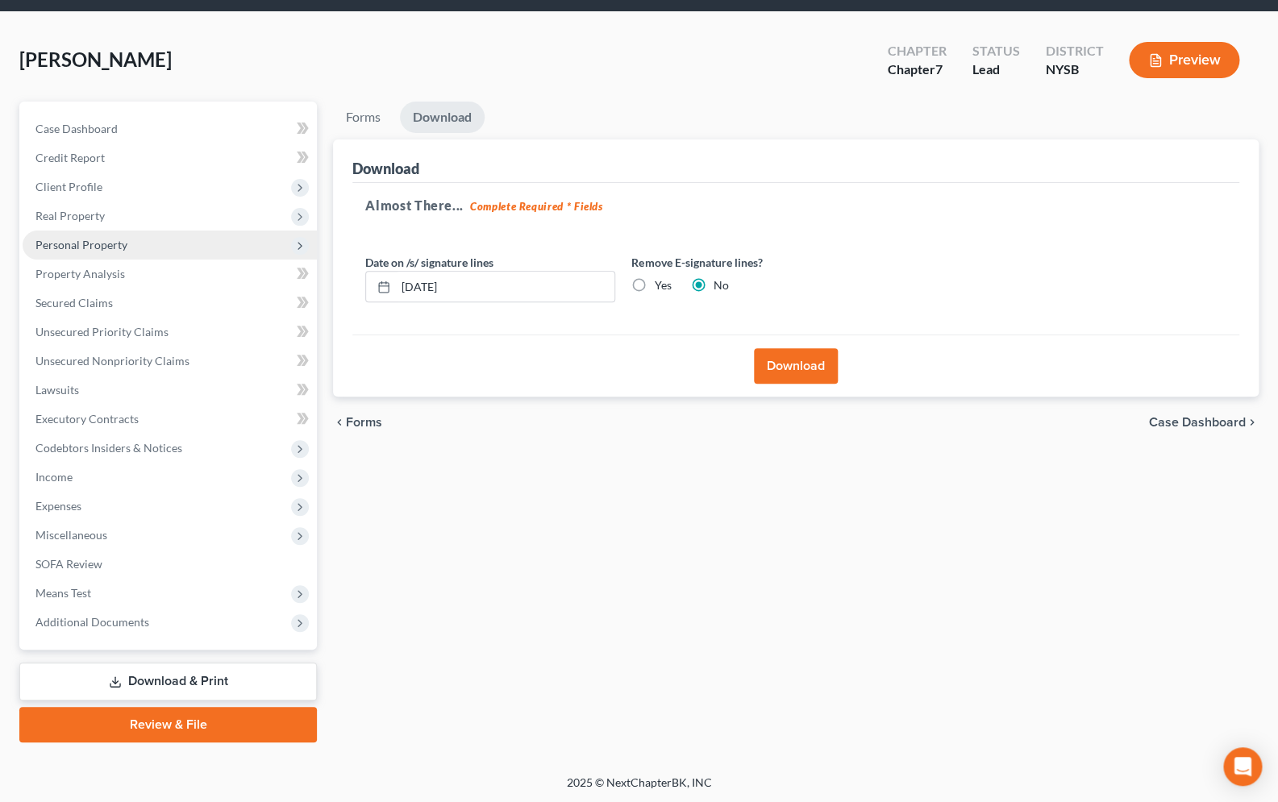
click at [654, 285] on label "Yes" at bounding box center [662, 285] width 17 height 16
click at [660, 285] on input "Yes" at bounding box center [665, 282] width 10 height 10
radio input "true"
radio input "false"
click at [429, 287] on input "[DATE]" at bounding box center [505, 287] width 218 height 31
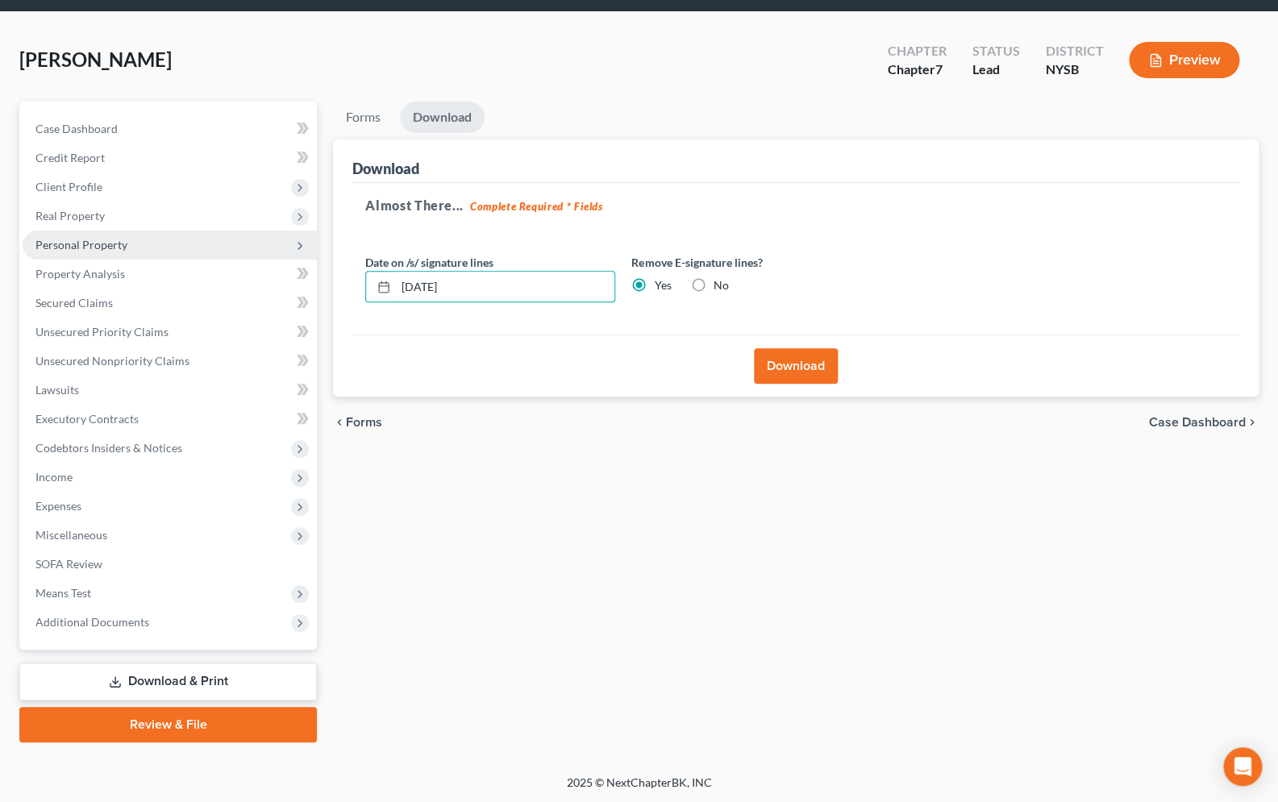
type input "[DATE]"
click at [829, 361] on button "Download" at bounding box center [796, 365] width 84 height 35
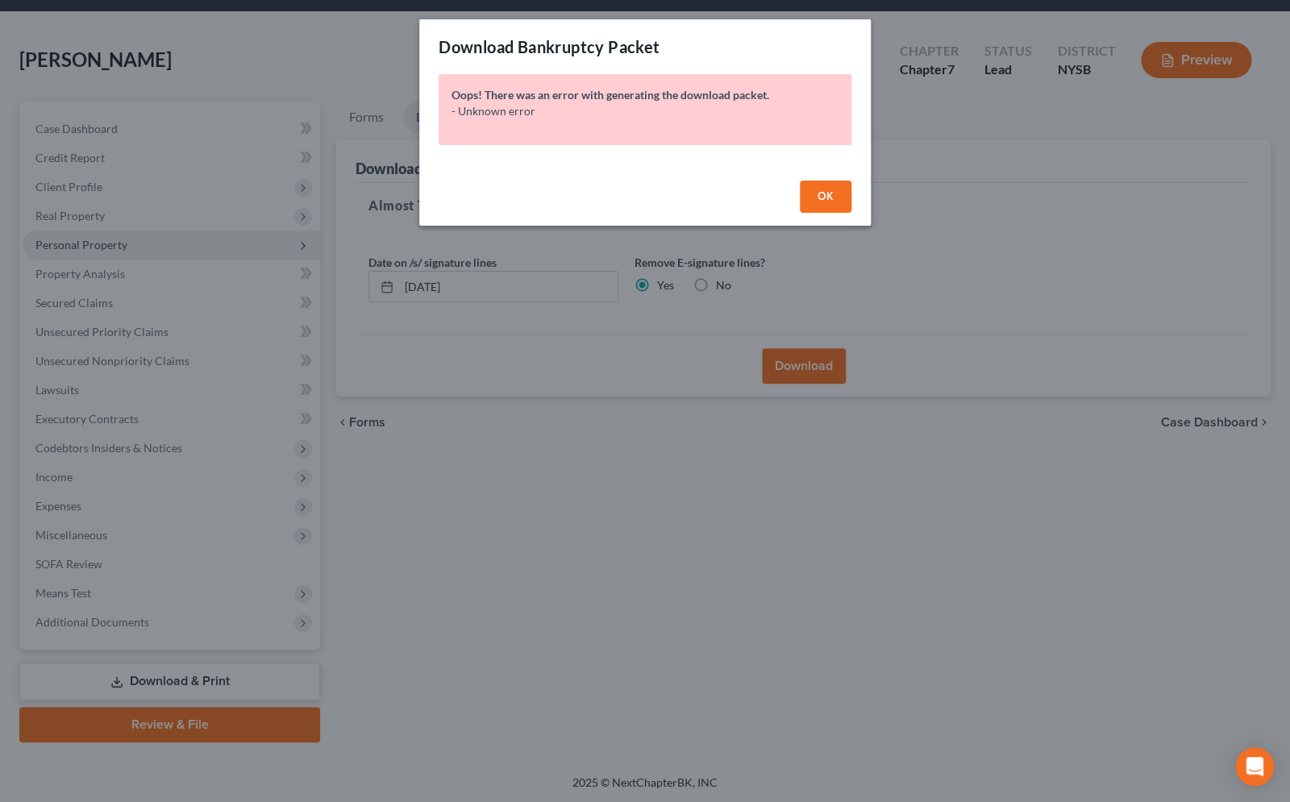
click at [818, 192] on button "OK" at bounding box center [826, 197] width 52 height 32
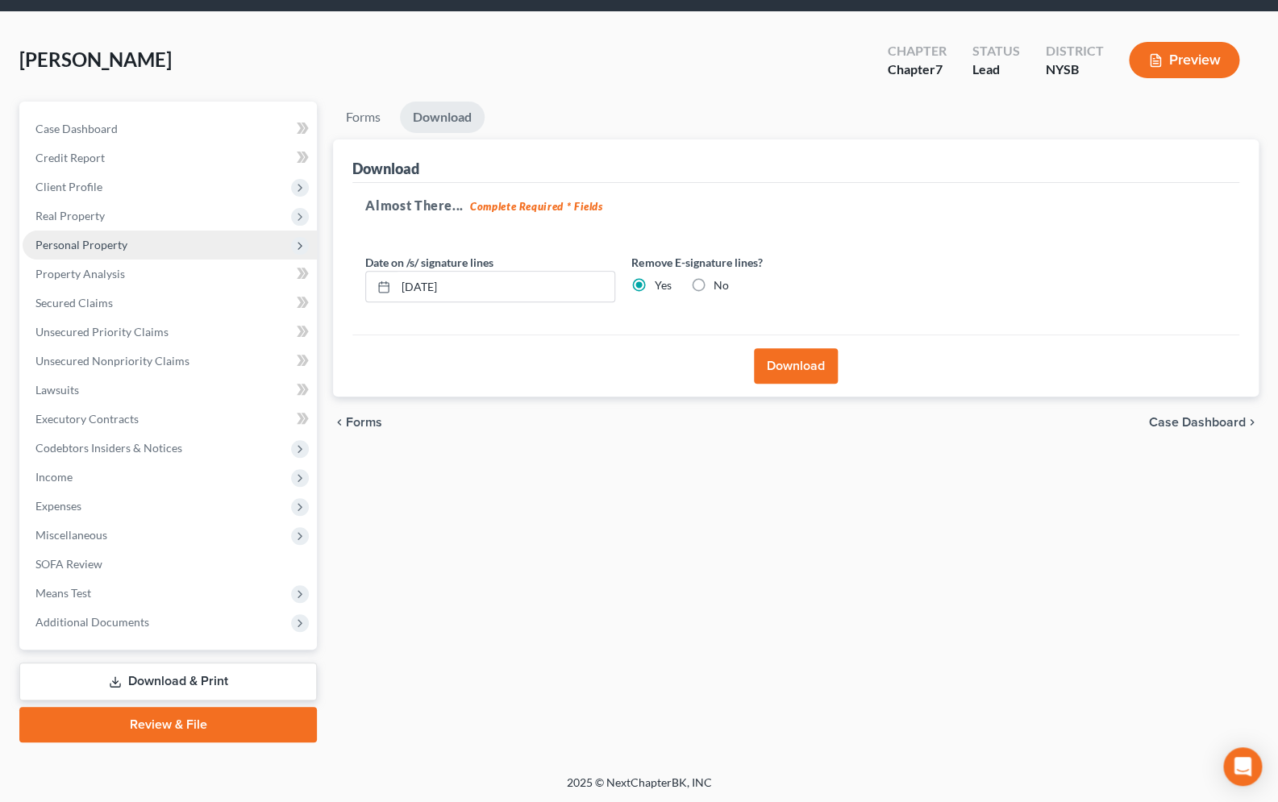
click at [796, 359] on button "Download" at bounding box center [796, 365] width 84 height 35
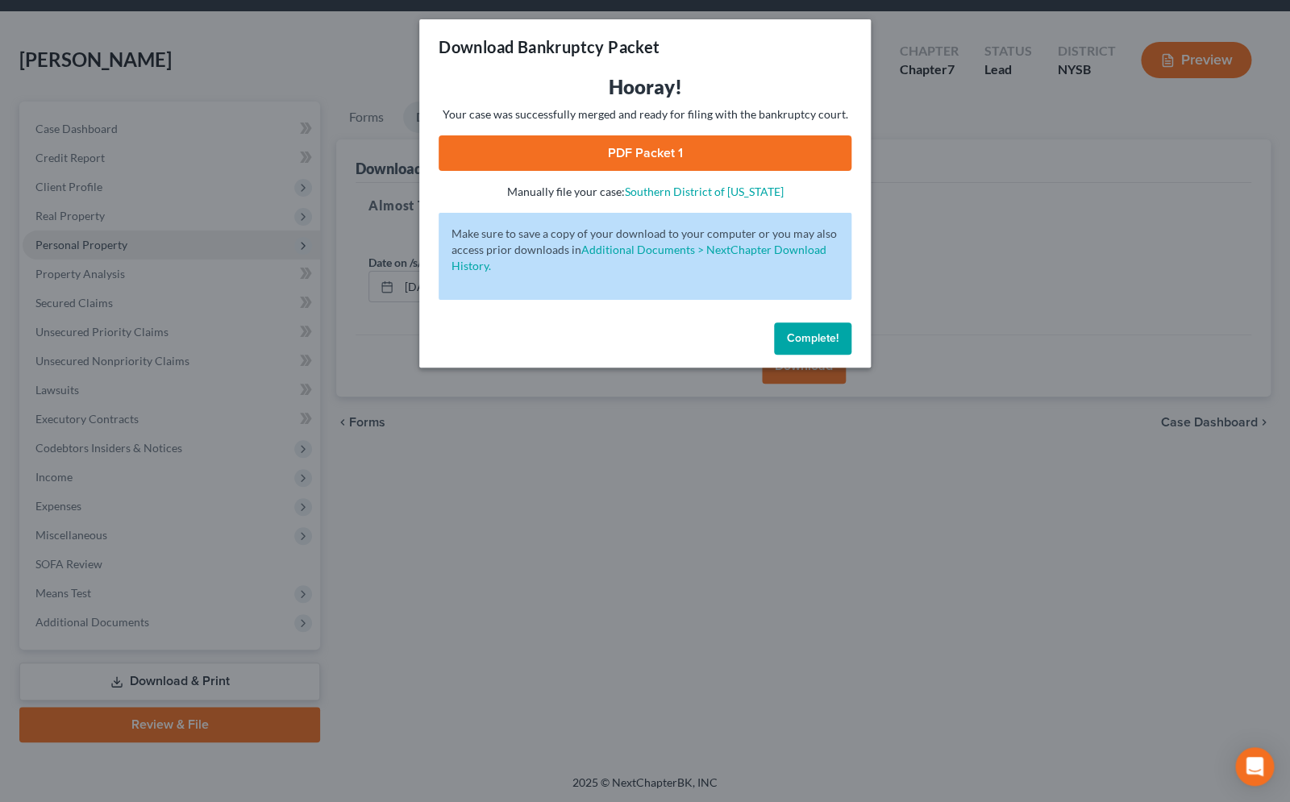
click at [700, 149] on link "PDF Packet 1" at bounding box center [645, 152] width 413 height 35
click at [834, 333] on span "Complete!" at bounding box center [813, 338] width 52 height 14
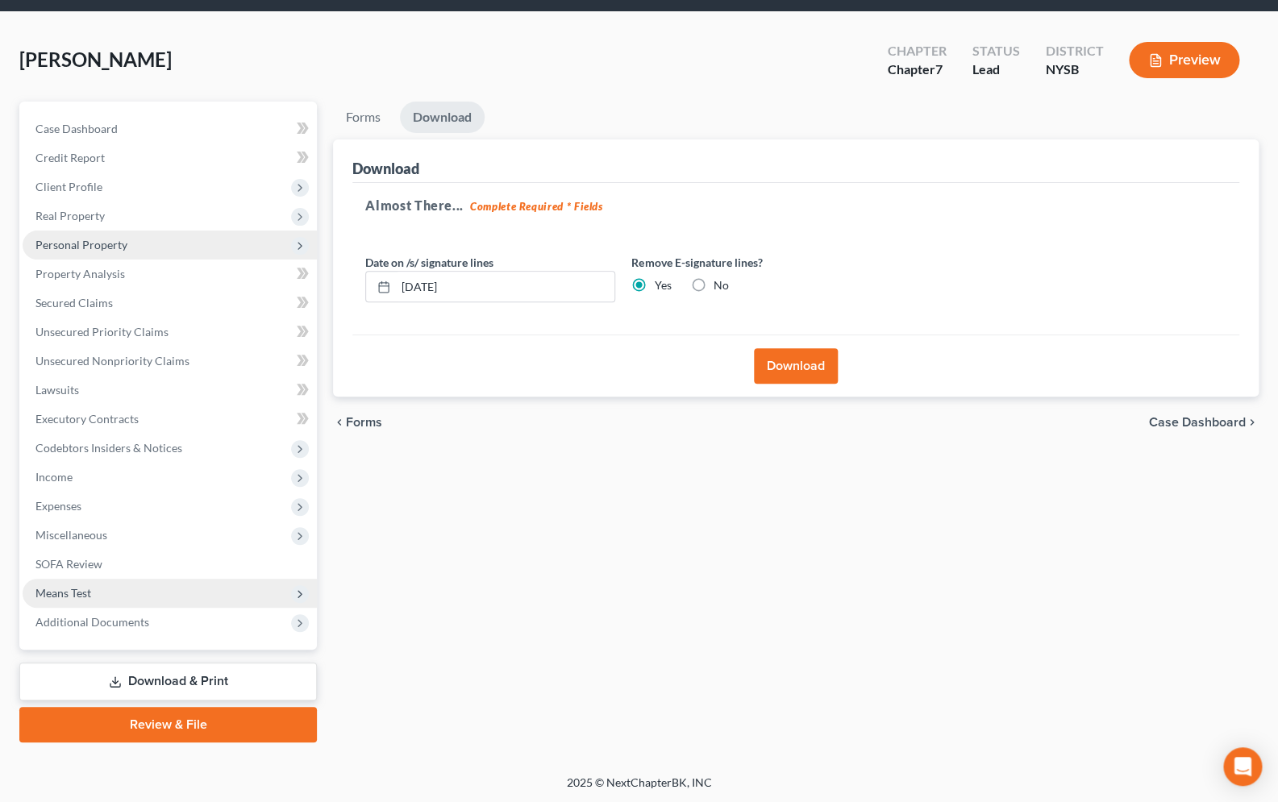
click at [90, 589] on span "Means Test" at bounding box center [63, 593] width 56 height 14
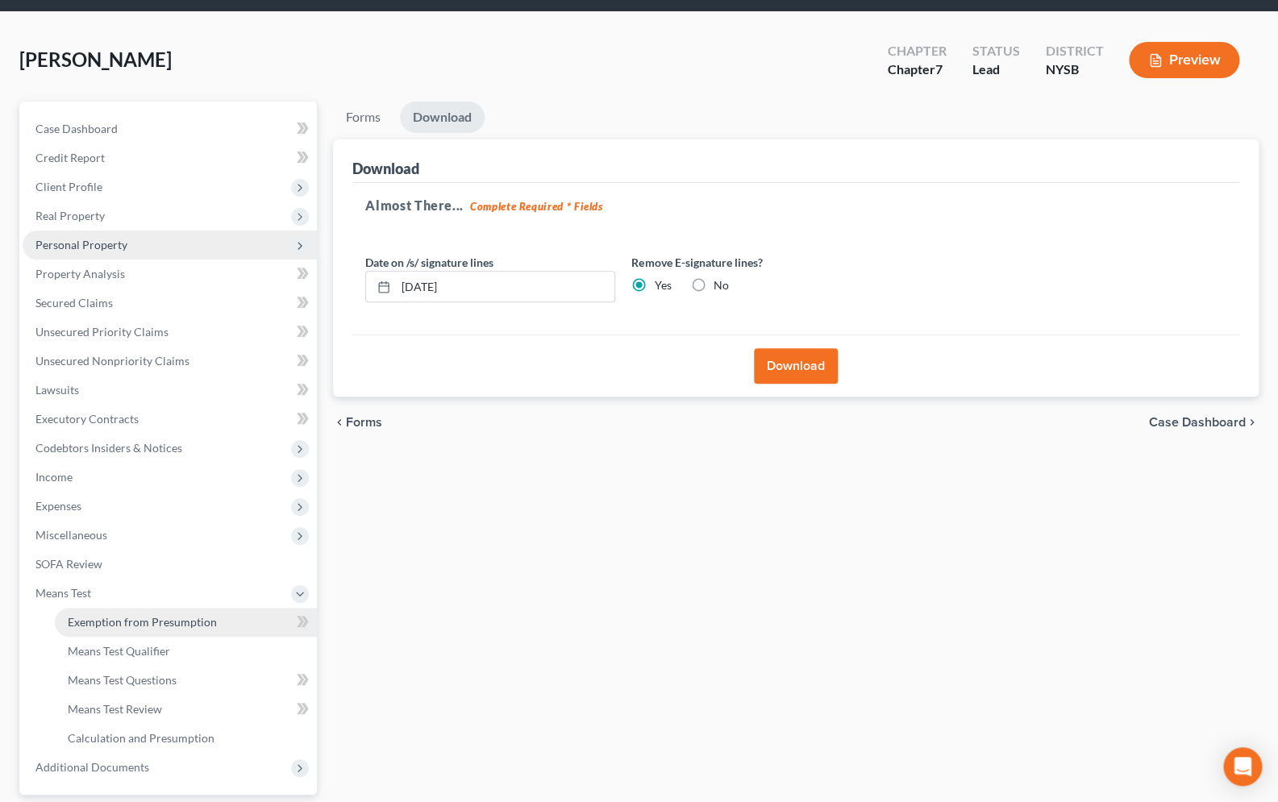
click at [193, 613] on link "Exemption from Presumption" at bounding box center [186, 622] width 262 height 29
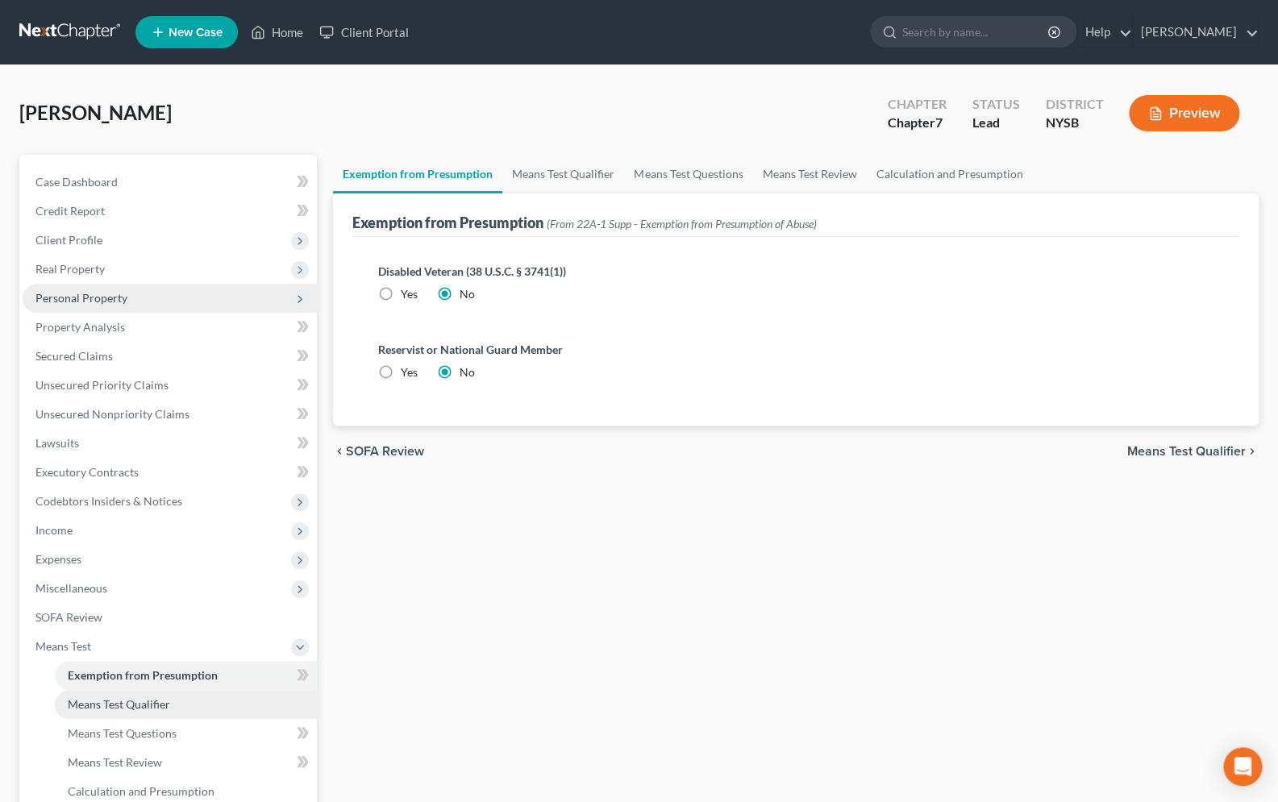
click at [114, 700] on span "Means Test Qualifier" at bounding box center [119, 704] width 102 height 14
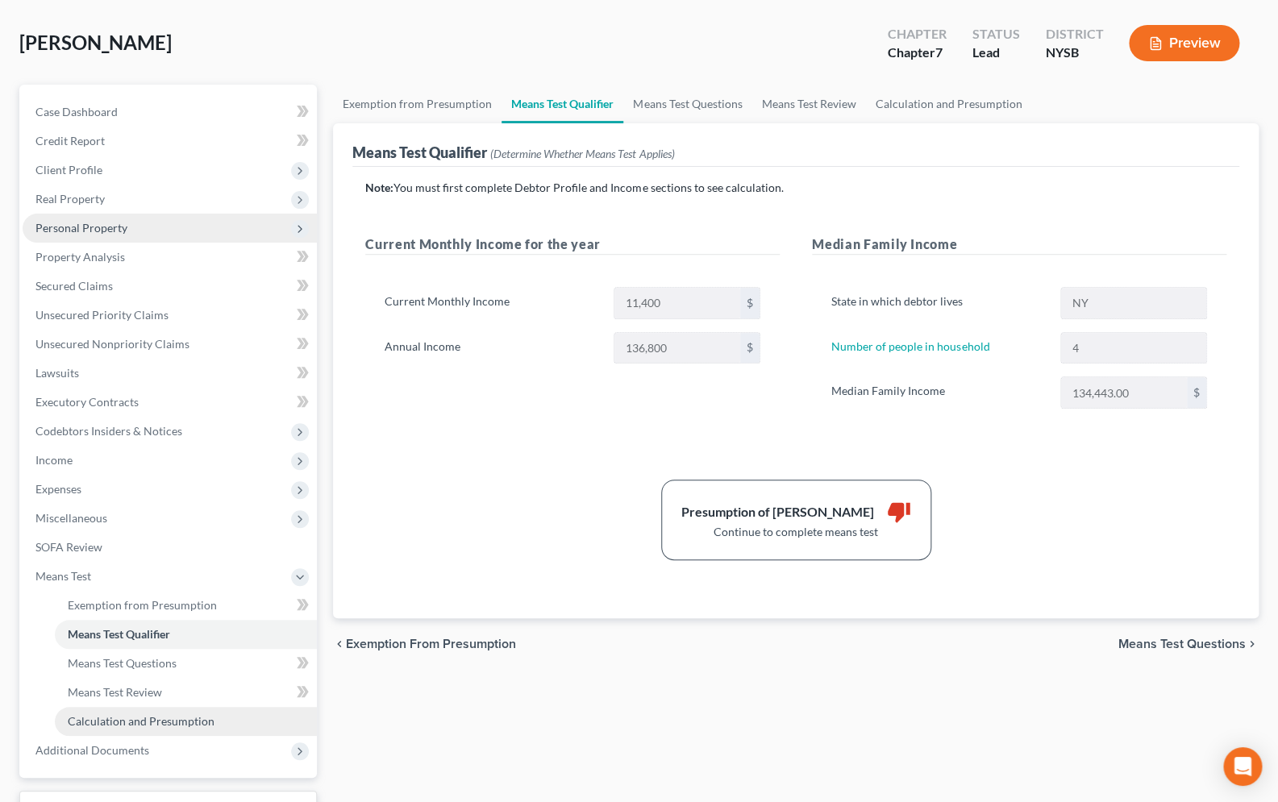
scroll to position [142, 0]
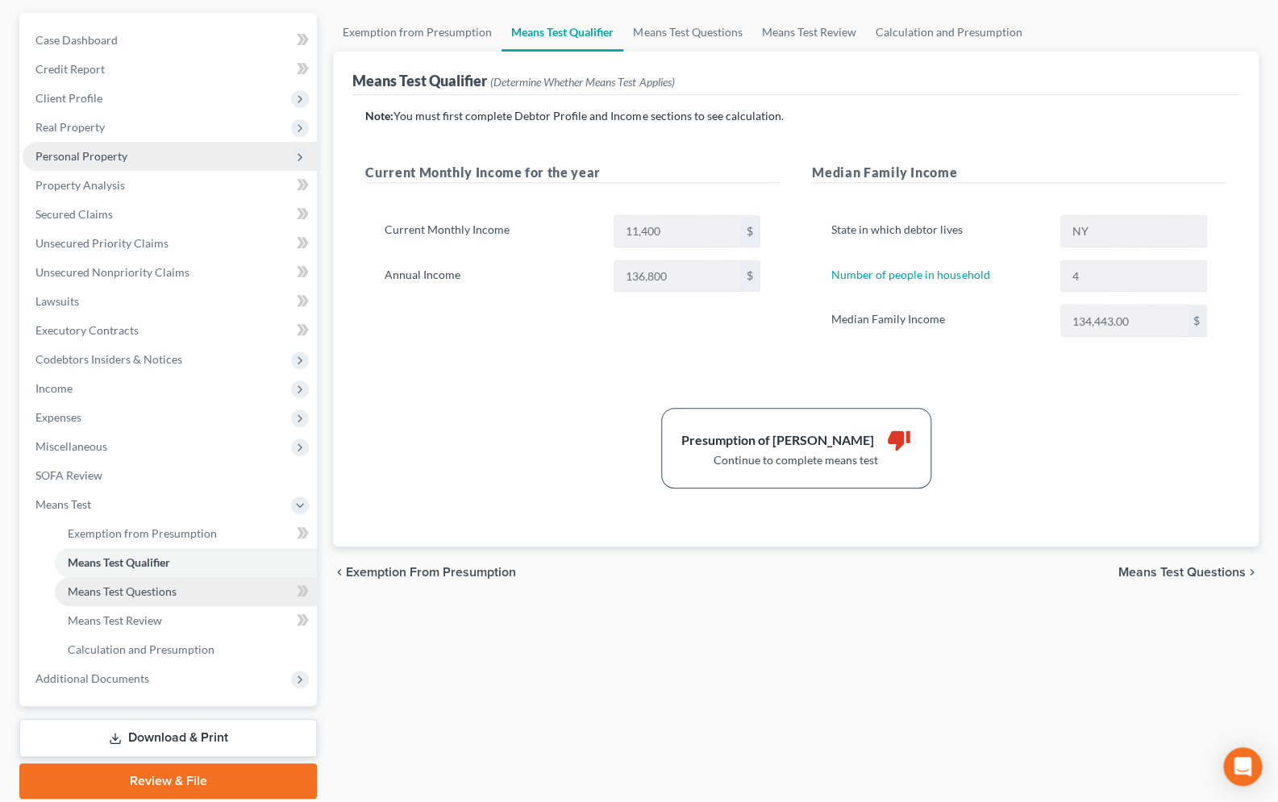
click at [152, 596] on span "Means Test Questions" at bounding box center [122, 591] width 109 height 14
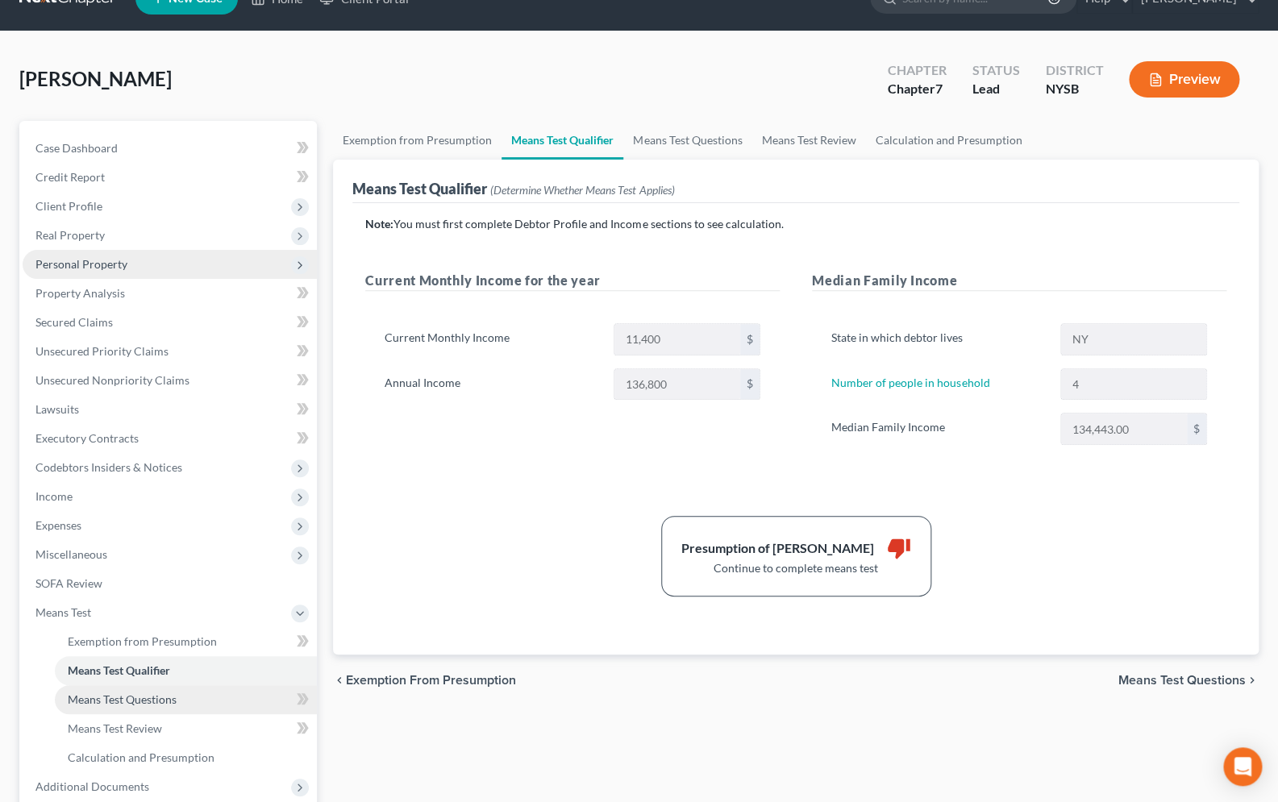
select select "4"
select select "2"
select select "0"
select select "60"
select select "0"
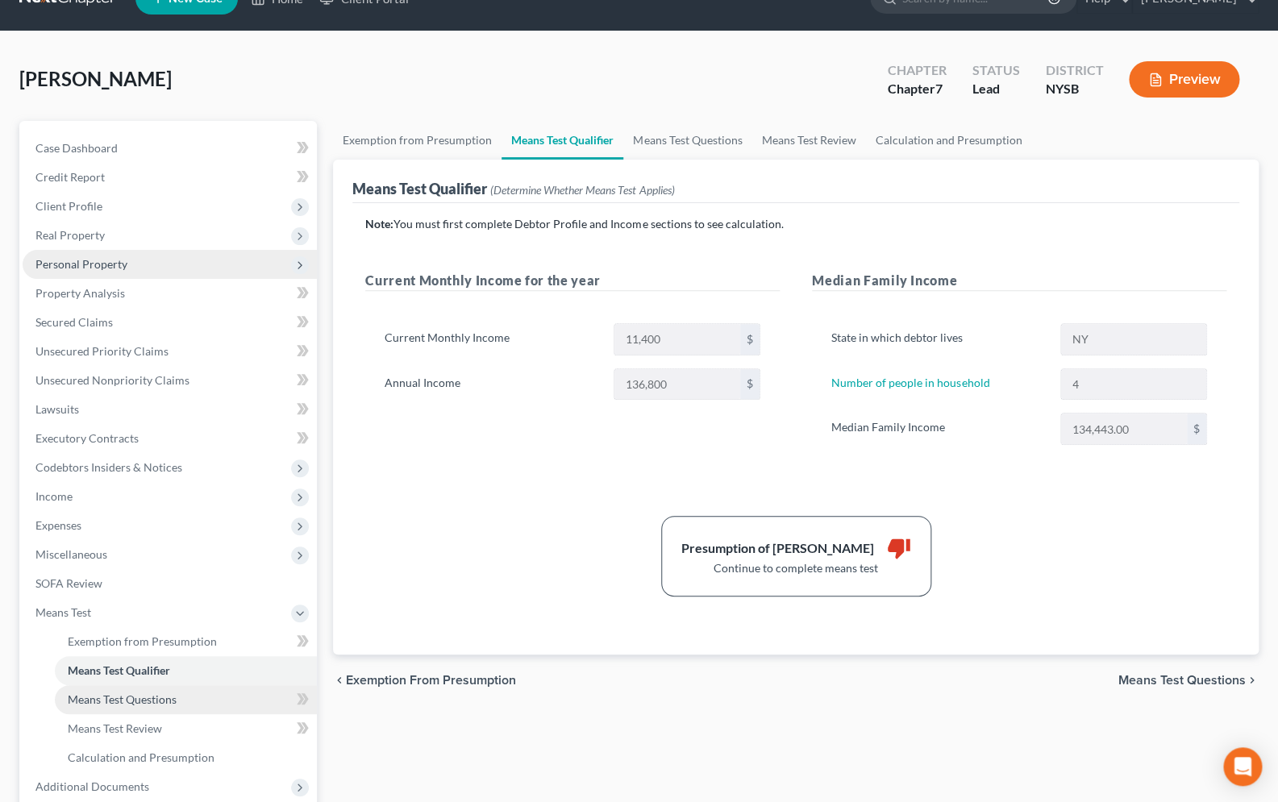
select select "60"
select select "0"
select select "60"
select select "1"
select select "60"
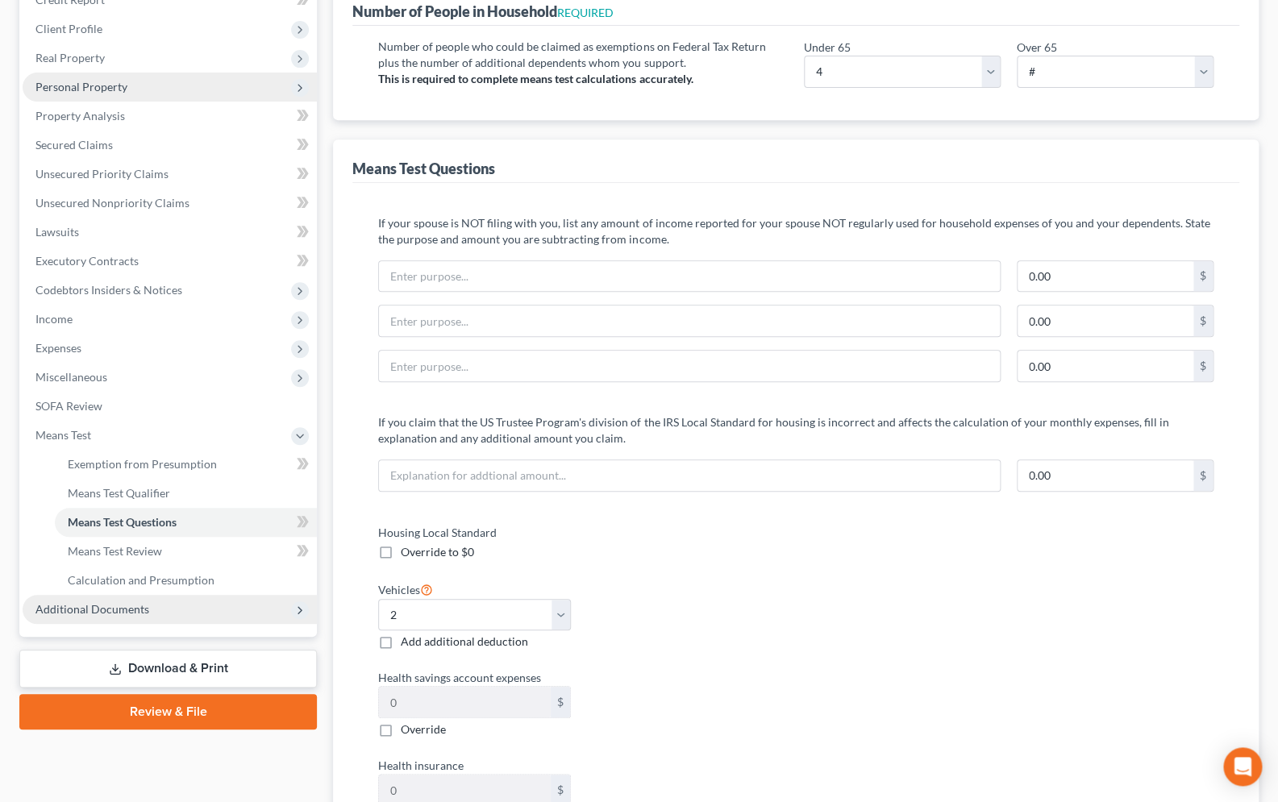
scroll to position [219, 0]
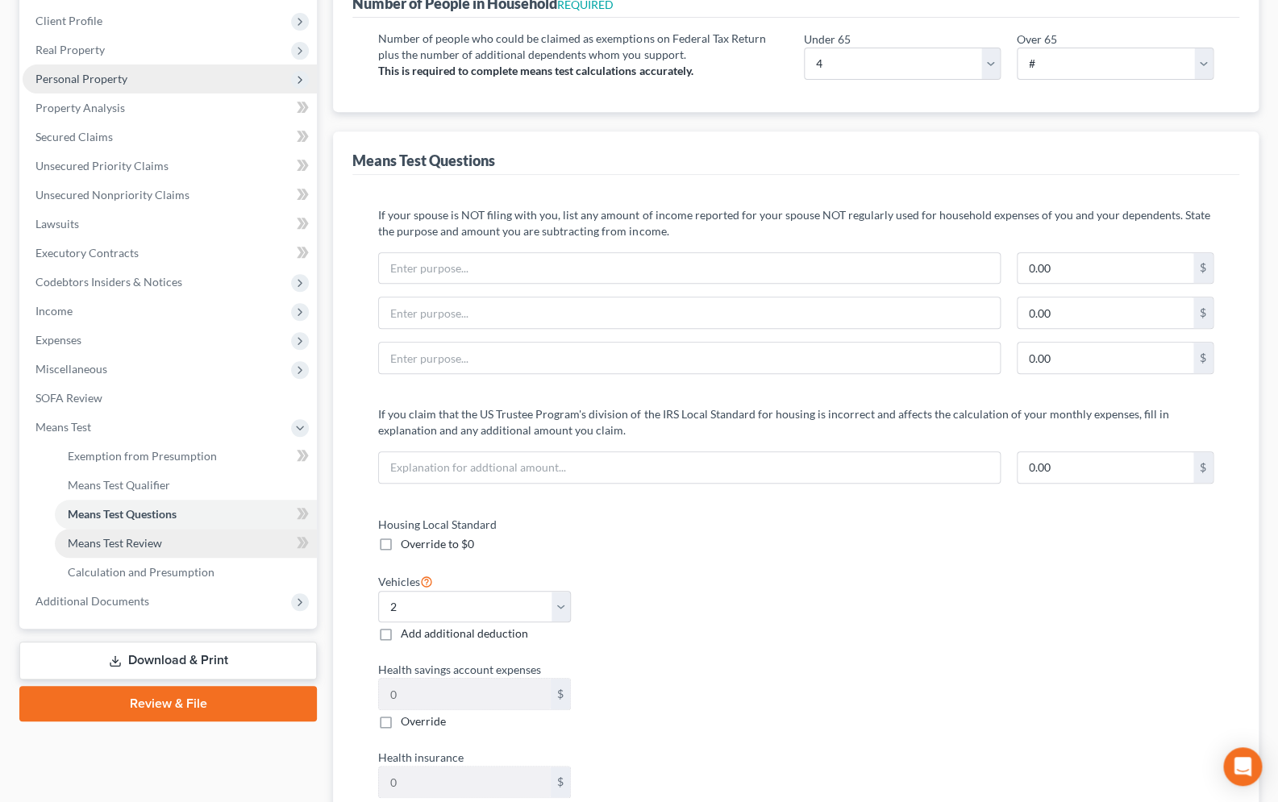
click at [143, 541] on span "Means Test Review" at bounding box center [115, 543] width 94 height 14
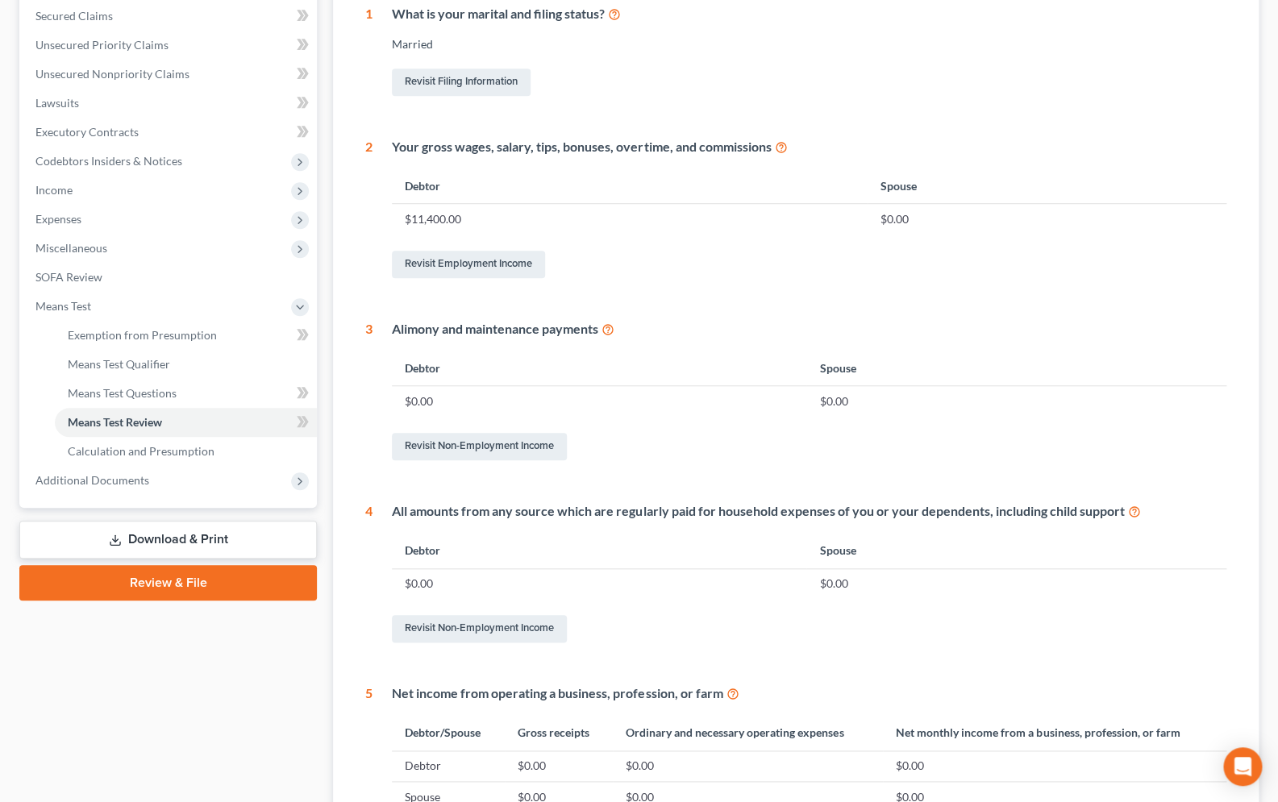
scroll to position [418, 0]
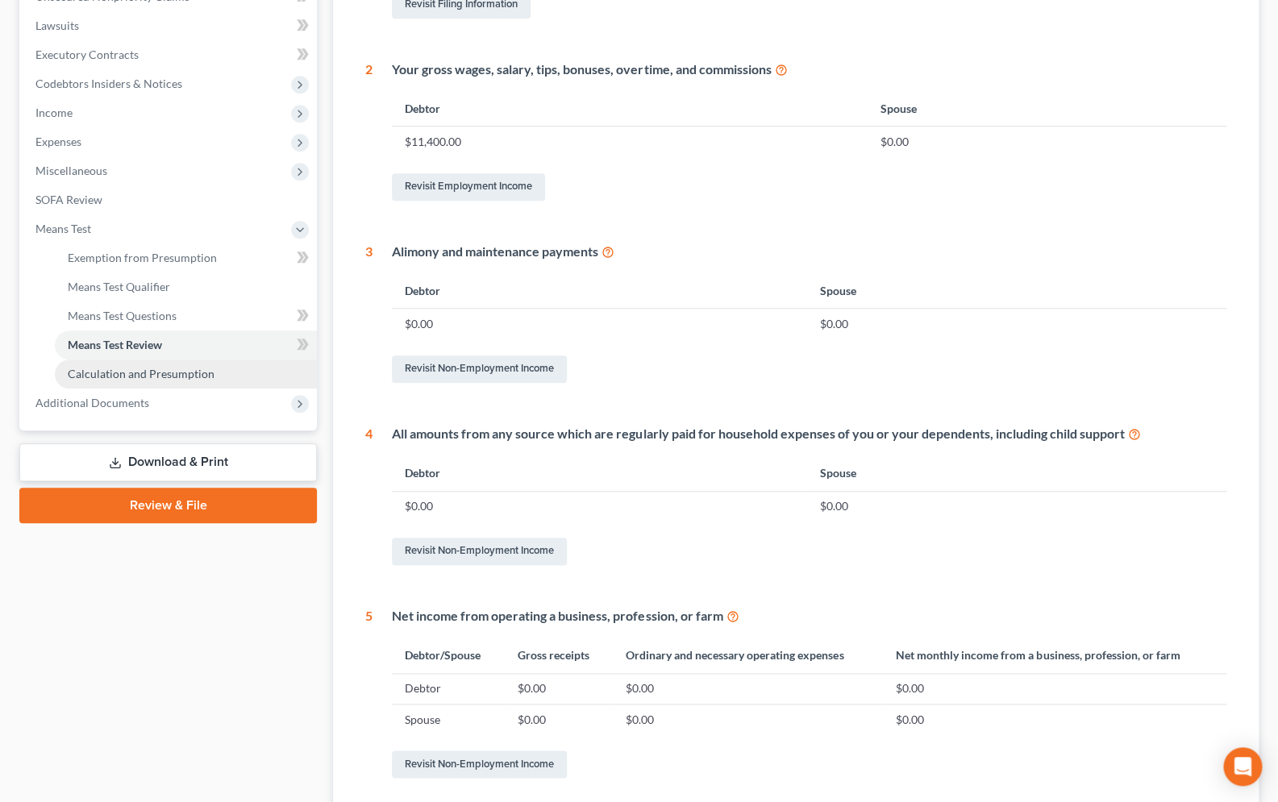
click at [143, 372] on span "Calculation and Presumption" at bounding box center [141, 374] width 147 height 14
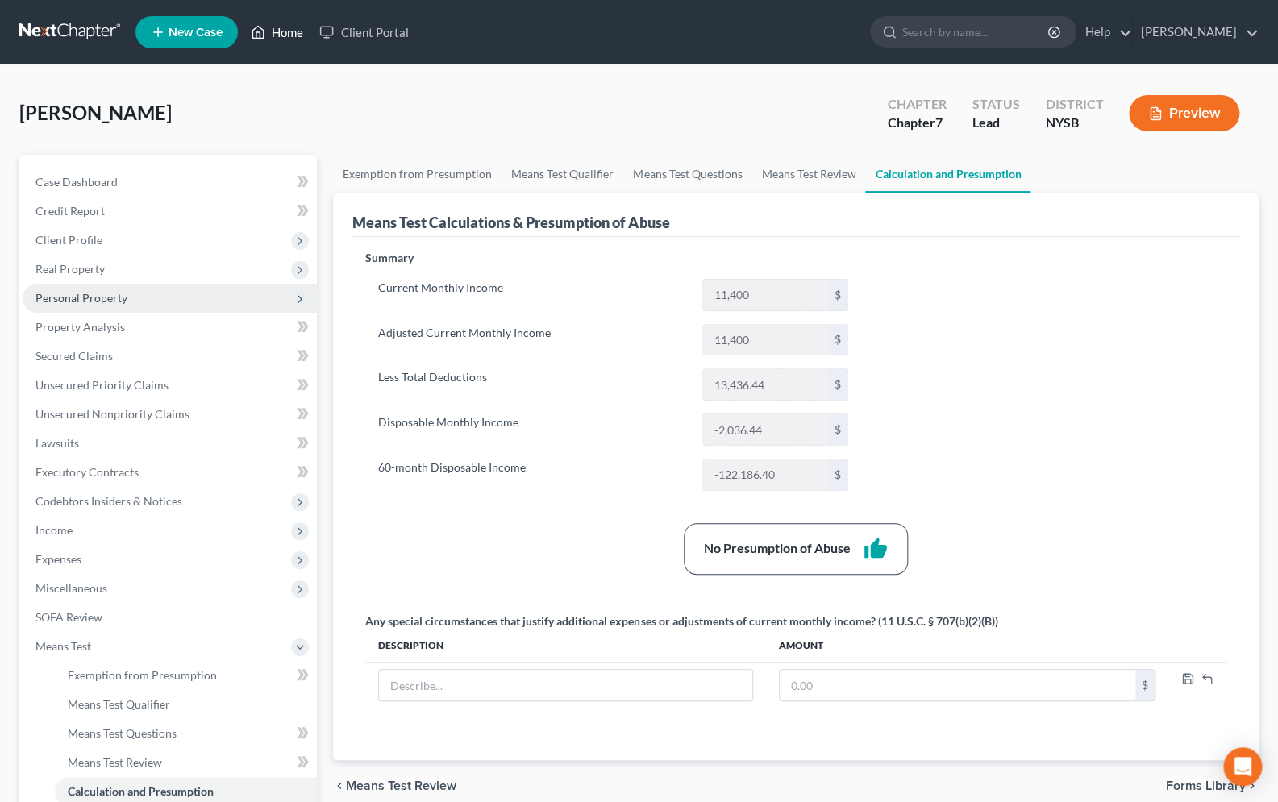
click at [279, 32] on link "Home" at bounding box center [277, 32] width 69 height 29
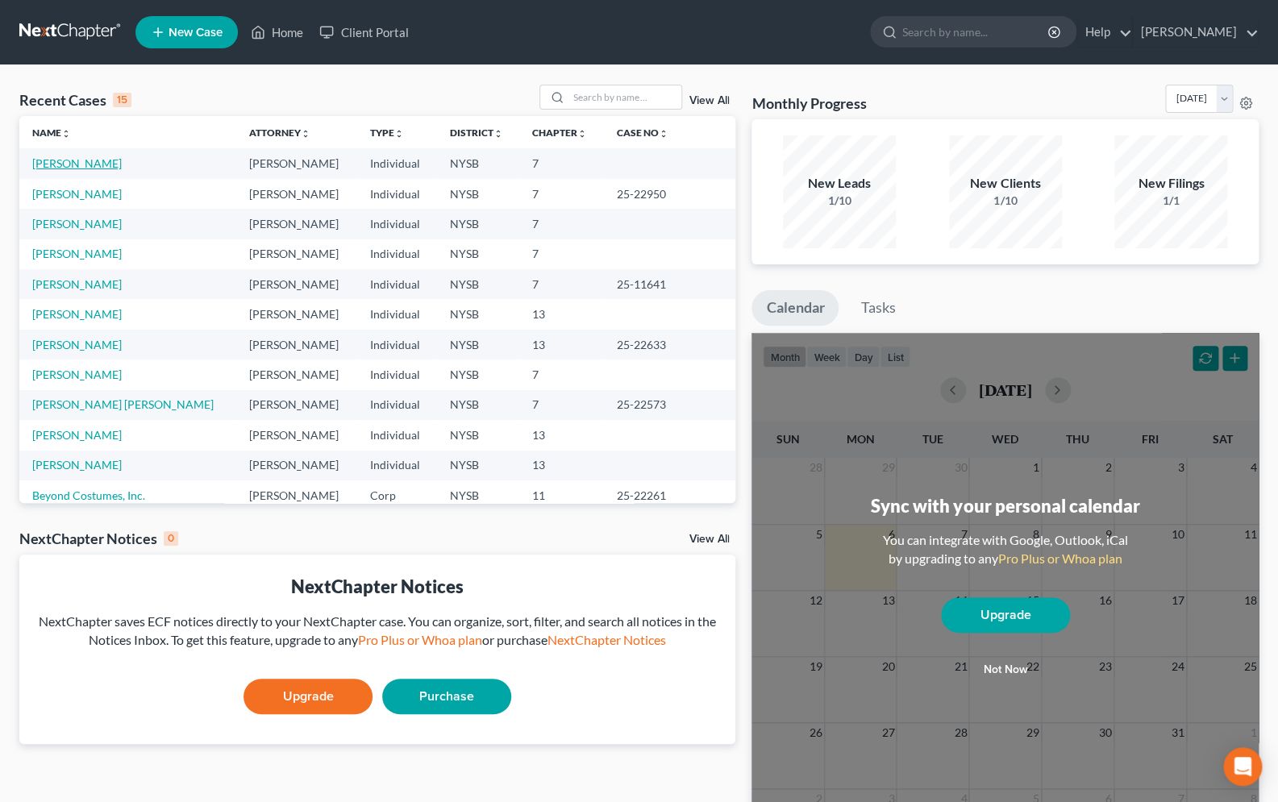
click at [100, 164] on link "[PERSON_NAME]" at bounding box center [76, 163] width 89 height 14
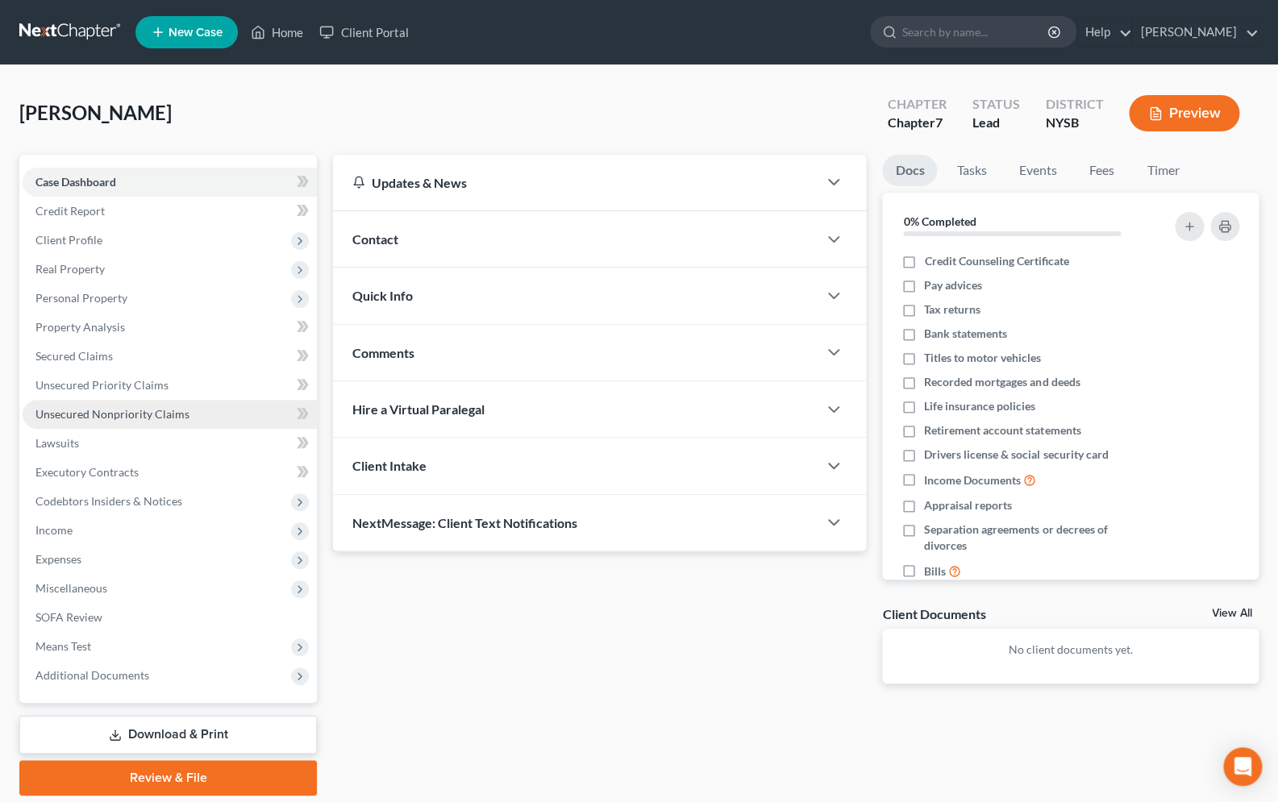
click at [135, 419] on span "Unsecured Nonpriority Claims" at bounding box center [112, 414] width 154 height 14
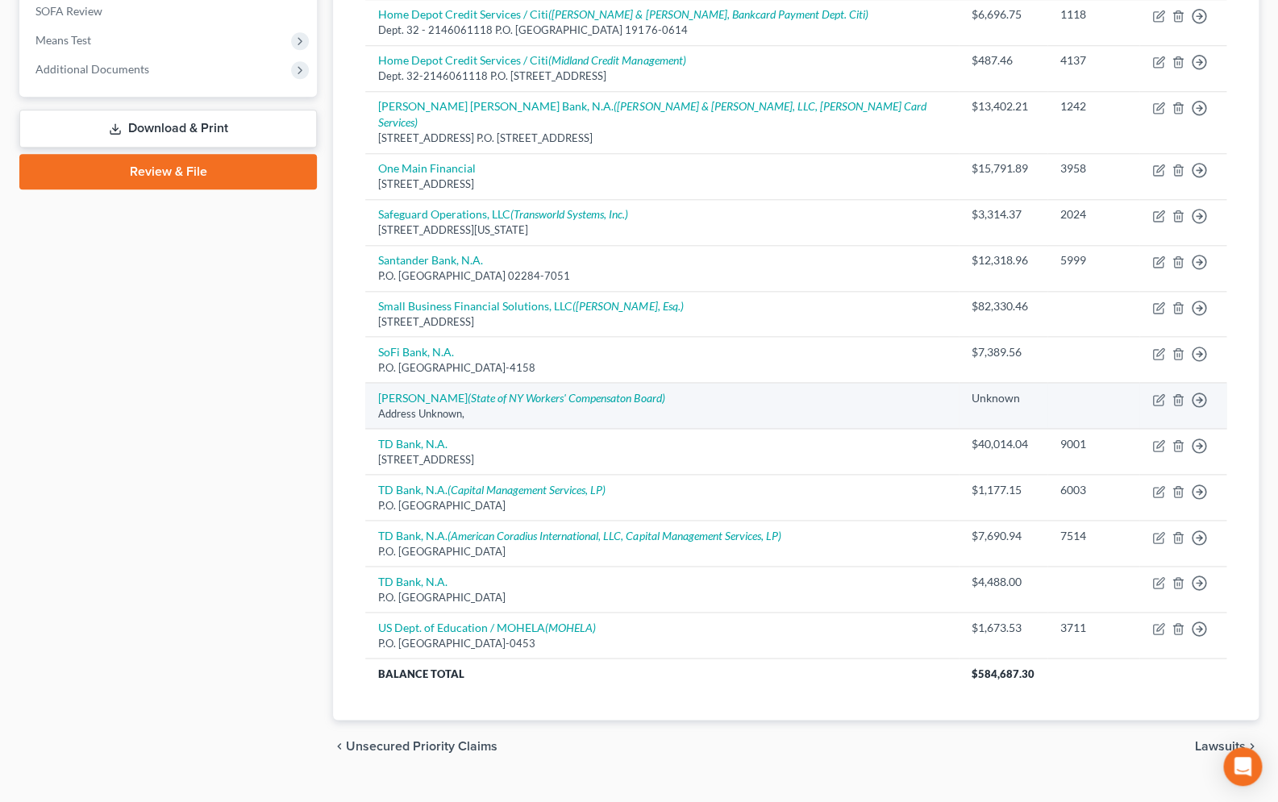
scroll to position [621, 0]
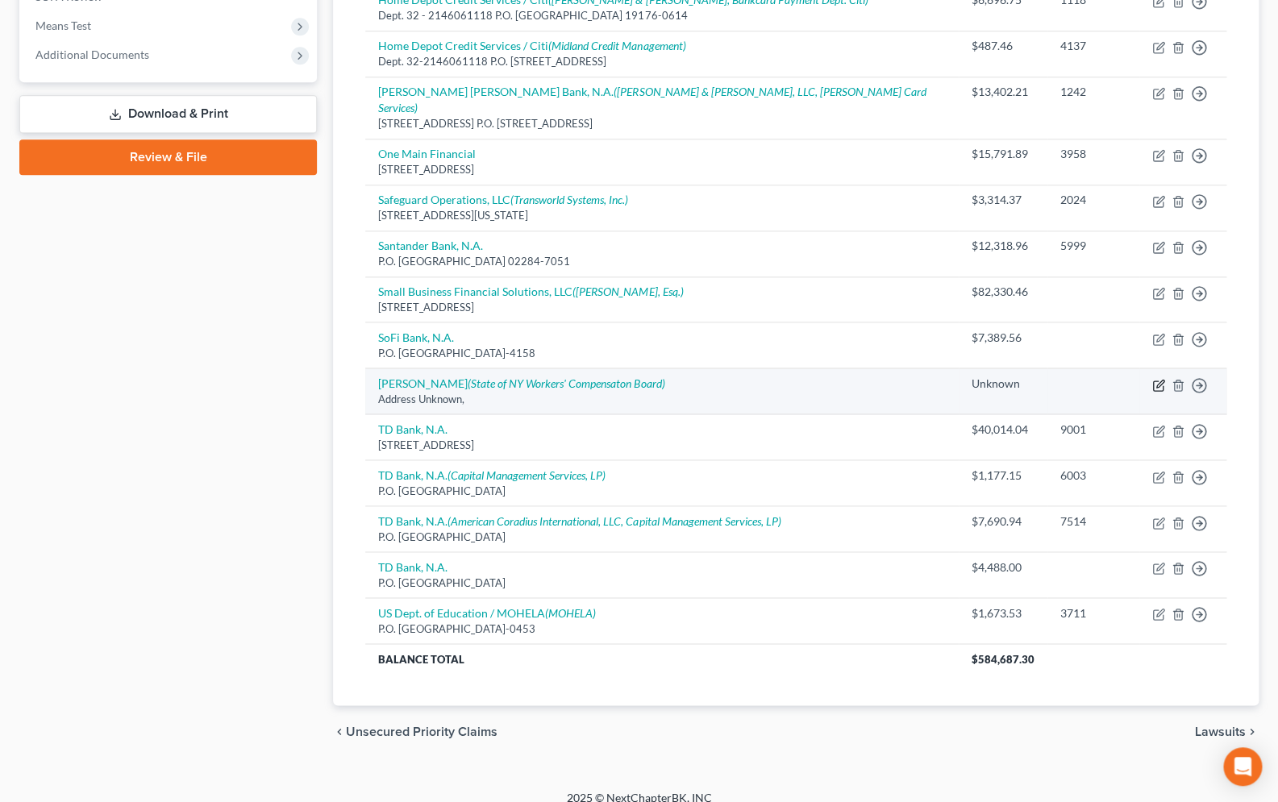
click at [1161, 380] on icon "button" at bounding box center [1159, 383] width 7 height 7
select select "14"
select select "0"
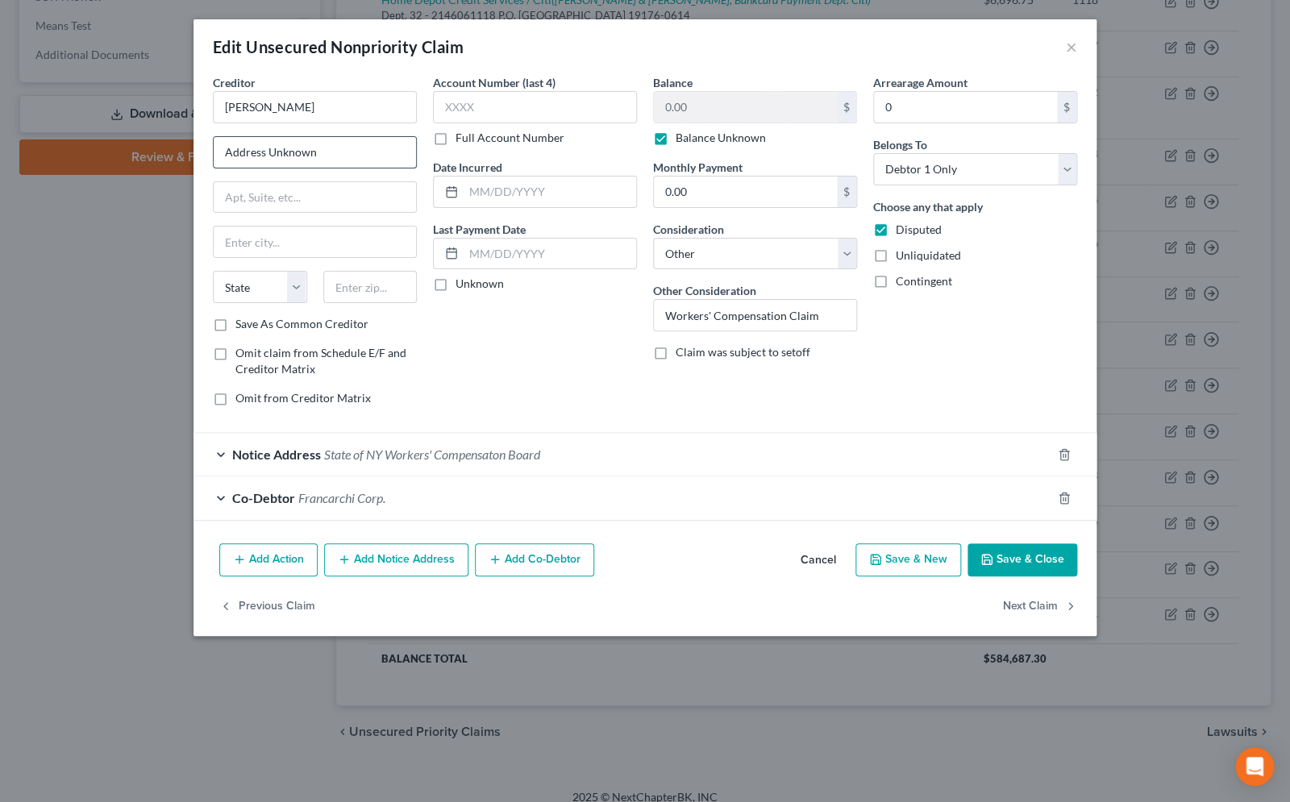
click at [325, 159] on input "Address Unknown" at bounding box center [315, 152] width 202 height 31
type input "A"
click at [368, 296] on input "text" at bounding box center [370, 287] width 94 height 32
type input "11373"
type input "Elmhurst"
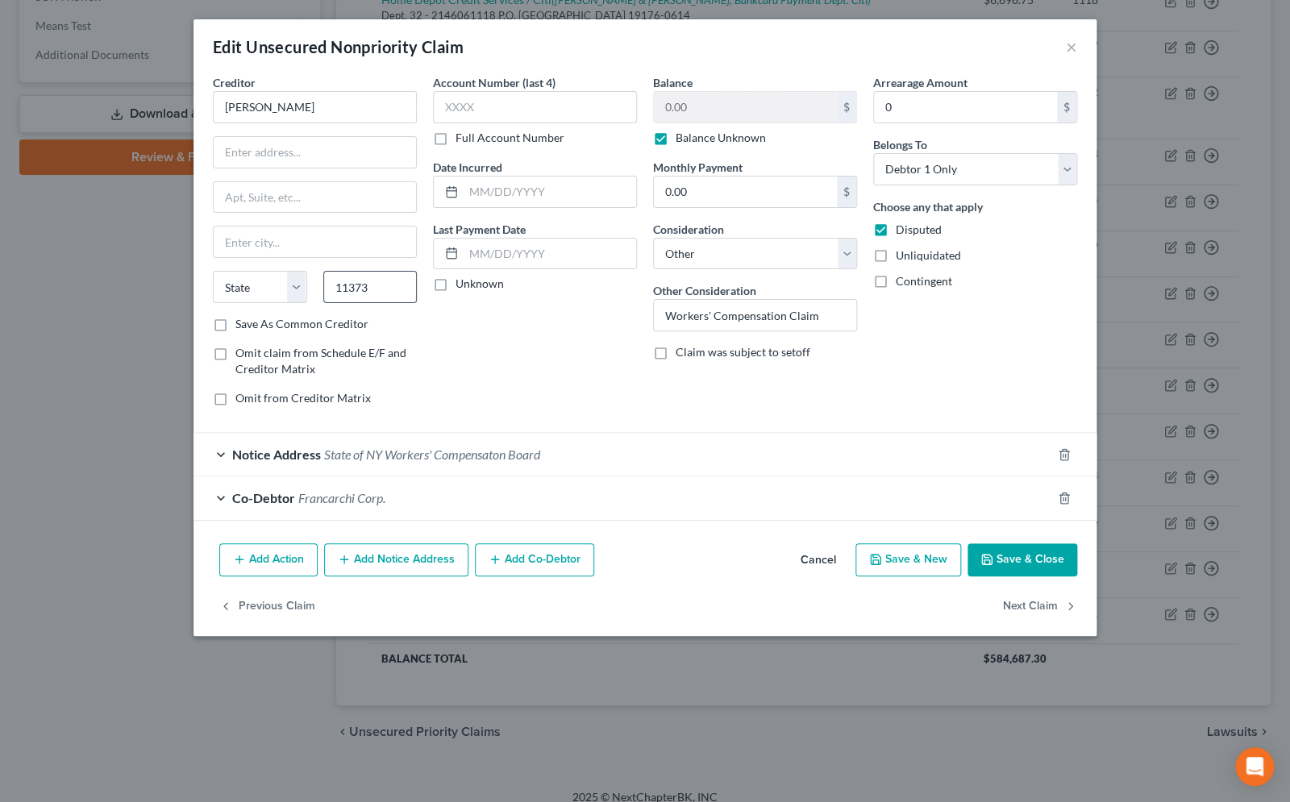
select select "35"
click at [318, 145] on input "text" at bounding box center [315, 152] width 202 height 31
type input "[STREET_ADDRESS][PERSON_NAME]"
click at [1033, 571] on button "Save & Close" at bounding box center [1022, 560] width 110 height 34
